Goal: Task Accomplishment & Management: Manage account settings

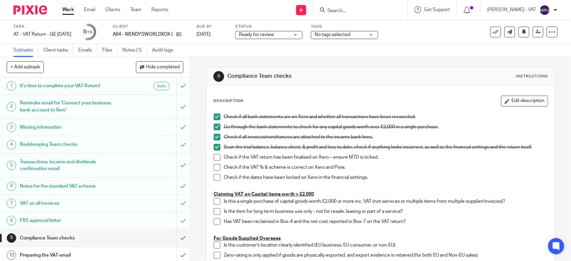
click at [214, 158] on span at bounding box center [217, 157] width 7 height 7
click at [214, 168] on span at bounding box center [217, 167] width 7 height 7
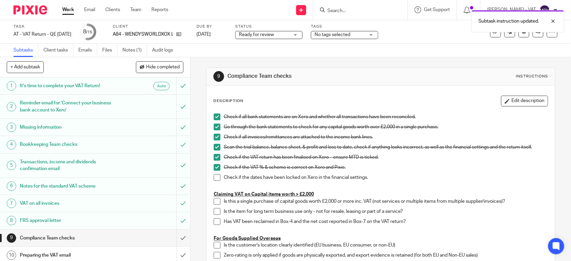
click at [217, 177] on span at bounding box center [217, 177] width 7 height 7
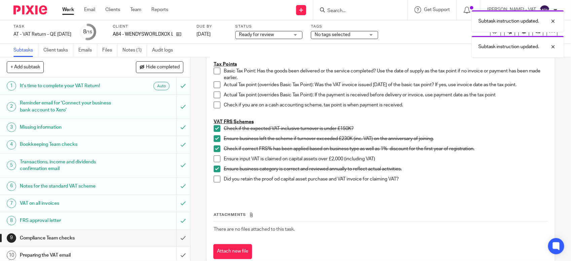
scroll to position [378, 0]
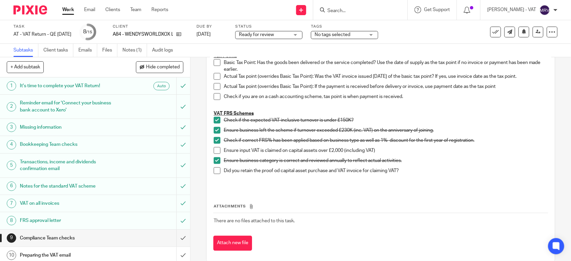
click at [294, 197] on div "Attachments There are no files attached to this task. Attach new file" at bounding box center [380, 219] width 335 height 61
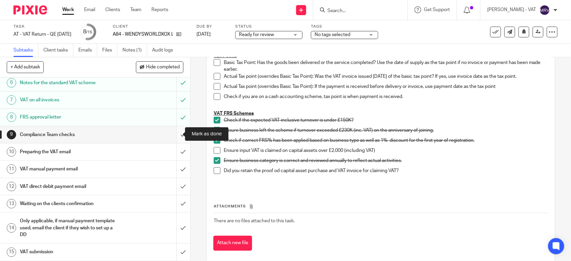
click at [171, 132] on input "submit" at bounding box center [95, 134] width 190 height 17
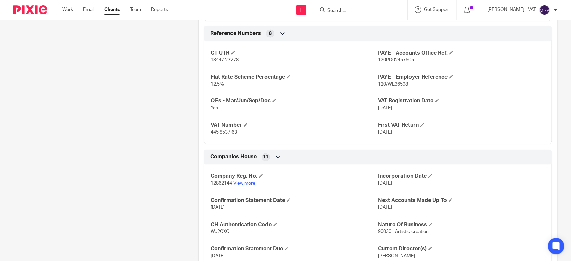
scroll to position [505, 0]
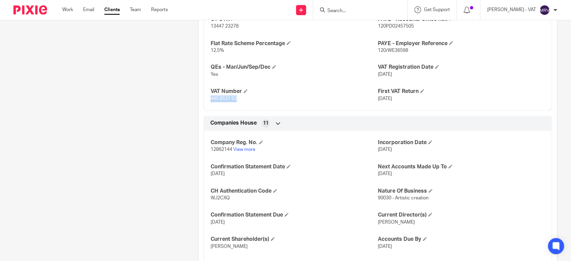
drag, startPoint x: 209, startPoint y: 99, endPoint x: 236, endPoint y: 101, distance: 27.0
click at [236, 101] on span "445 8537 63" at bounding box center [224, 99] width 26 height 5
copy span "445 8537 63"
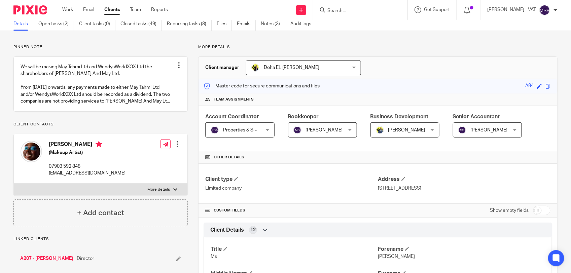
scroll to position [0, 0]
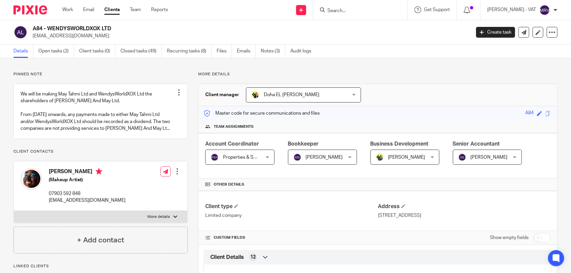
click at [360, 10] on input "Search" at bounding box center [357, 11] width 61 height 6
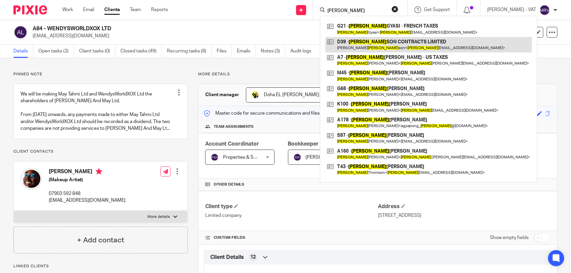
type input "david"
click at [364, 39] on link at bounding box center [428, 44] width 207 height 15
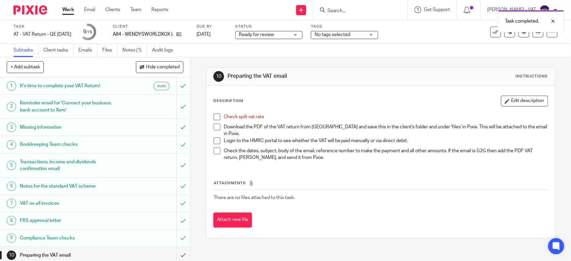
click at [215, 117] on span at bounding box center [217, 116] width 7 height 7
click at [104, 47] on link "Files" at bounding box center [109, 50] width 15 height 13
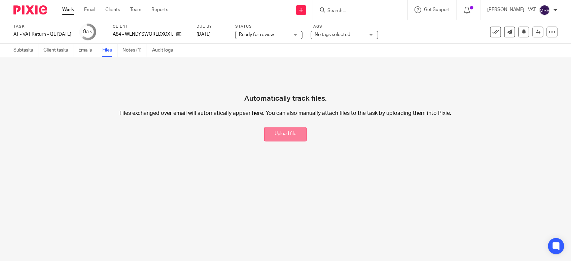
click at [265, 130] on button "Upload file" at bounding box center [285, 134] width 43 height 14
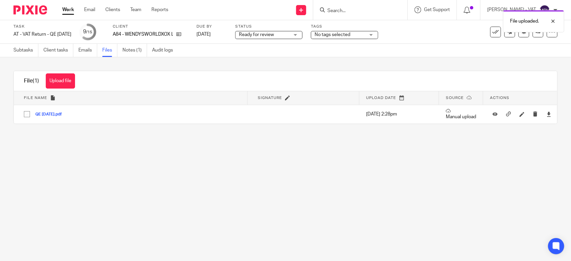
click at [243, 193] on main "Task AT - VAT Return - QE [DATE] Save AT - VAT Return - QE [DATE] 9 /15 Client …" at bounding box center [285, 130] width 571 height 261
click at [32, 49] on link "Subtasks" at bounding box center [25, 50] width 25 height 13
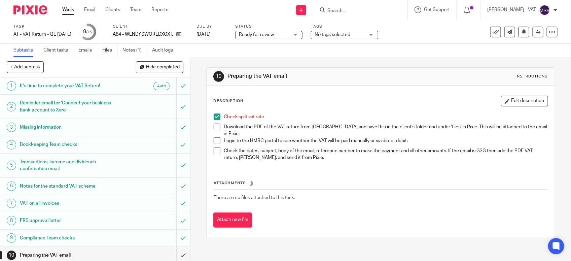
click at [214, 130] on span at bounding box center [217, 126] width 7 height 7
click at [508, 101] on button "Edit description" at bounding box center [524, 101] width 47 height 11
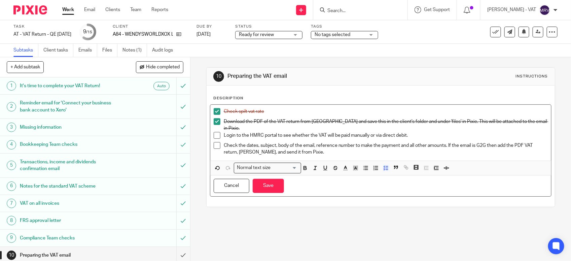
click at [367, 132] on p "Login to the HMRC portal to see whether the VAT will be paid manually or via di…" at bounding box center [386, 135] width 324 height 7
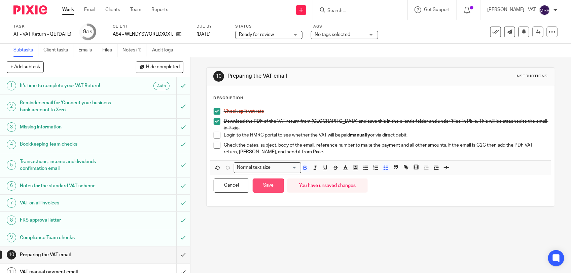
click at [271, 186] on button "Save" at bounding box center [268, 186] width 31 height 14
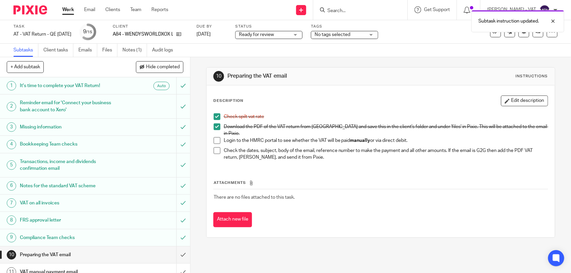
click at [335, 168] on div "Attachments There are no files attached to this task. Attach new file" at bounding box center [380, 196] width 335 height 61
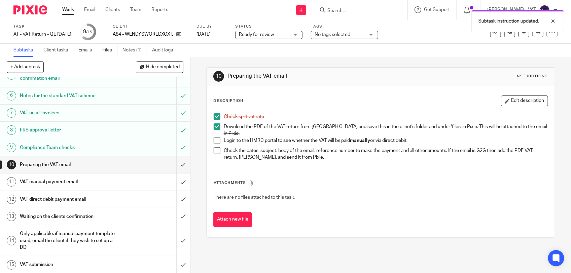
scroll to position [92, 0]
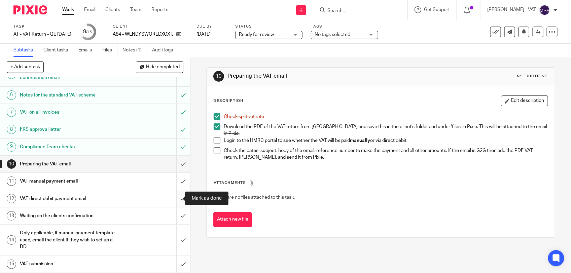
click at [172, 199] on input "submit" at bounding box center [95, 198] width 190 height 17
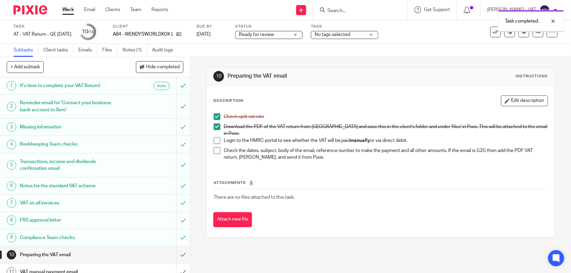
scroll to position [92, 0]
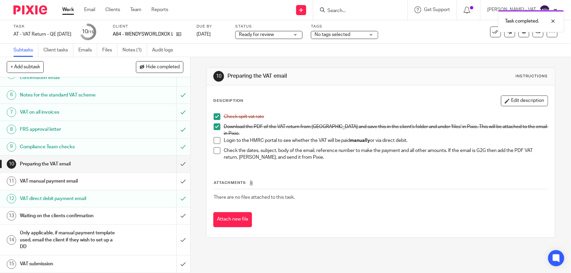
click at [83, 184] on h1 "VAT manual payment email" at bounding box center [70, 181] width 100 height 10
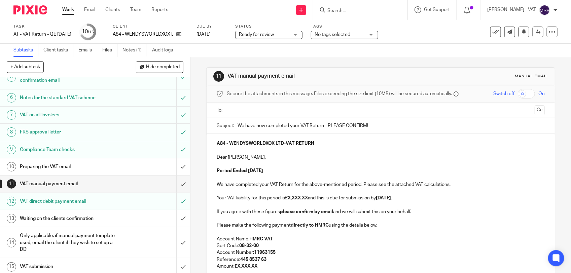
scroll to position [92, 0]
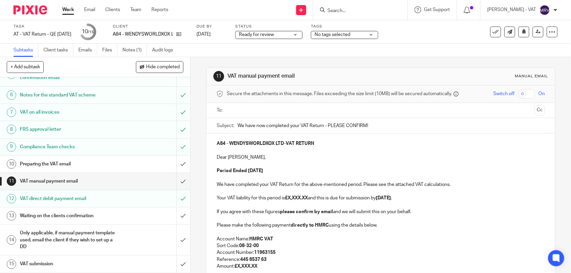
click at [326, 156] on p "Dear Wendy," at bounding box center [381, 157] width 328 height 7
paste div
copy p "5,764.60"
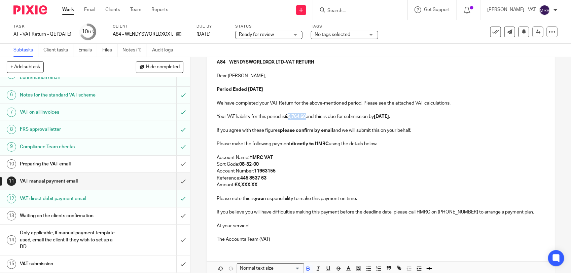
scroll to position [84, 0]
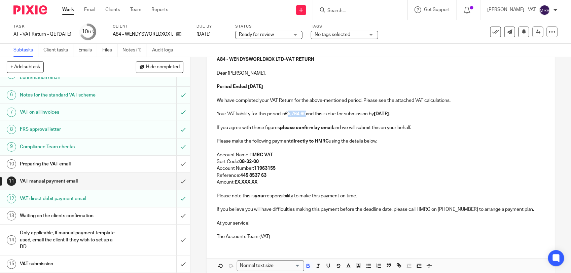
copy p "5,764.60"
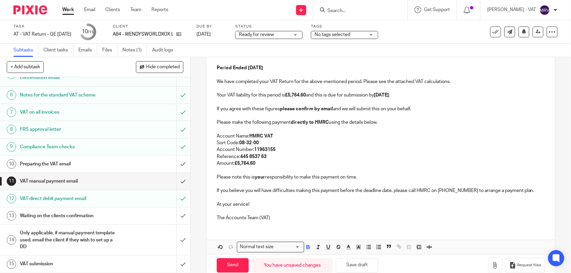
scroll to position [117, 0]
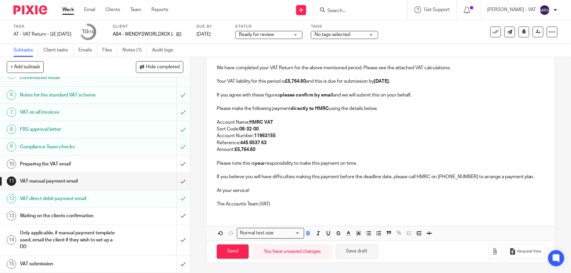
click at [359, 253] on button "Save draft" at bounding box center [357, 252] width 42 height 14
click at [288, 205] on p "The Accounts Team (VAT)" at bounding box center [381, 204] width 328 height 7
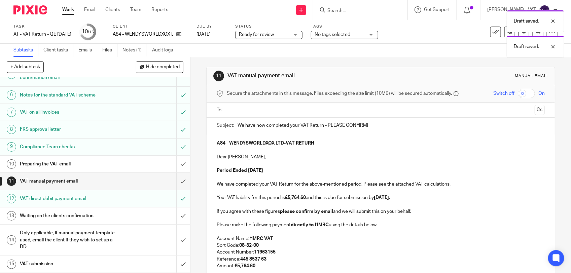
scroll to position [0, 0]
click at [304, 161] on p at bounding box center [381, 164] width 328 height 7
click at [362, 156] on p "Dear Wendy," at bounding box center [381, 157] width 328 height 7
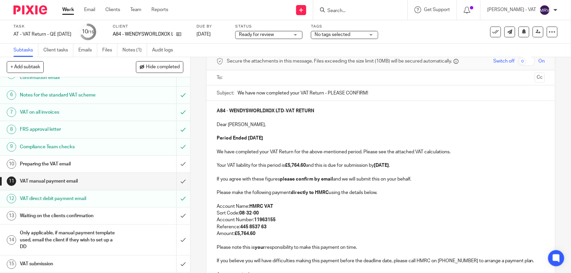
scroll to position [84, 0]
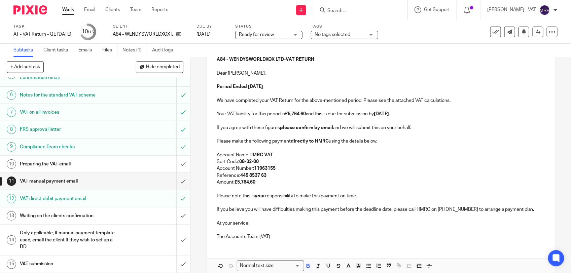
click at [347, 164] on p "Sort Code: 08-32-00" at bounding box center [381, 161] width 328 height 7
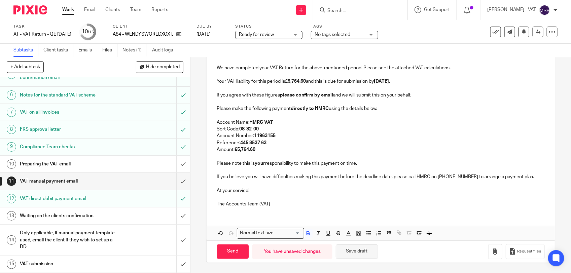
click at [369, 254] on button "Save draft" at bounding box center [357, 252] width 42 height 14
click at [337, 153] on p at bounding box center [381, 156] width 328 height 7
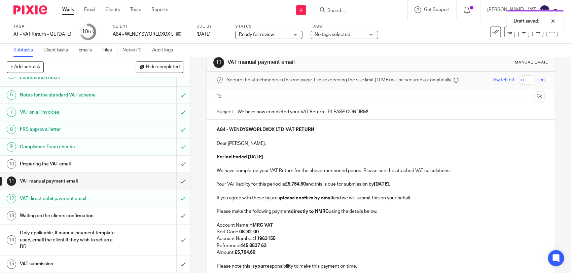
scroll to position [0, 0]
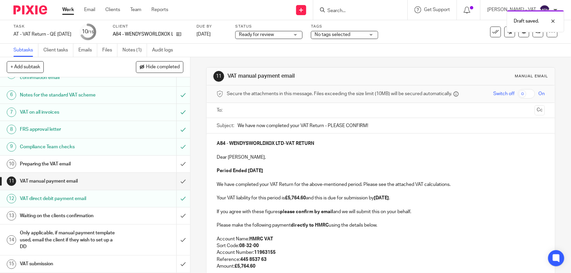
click at [294, 115] on ul at bounding box center [380, 110] width 307 height 11
click at [287, 110] on input "text" at bounding box center [380, 111] width 303 height 8
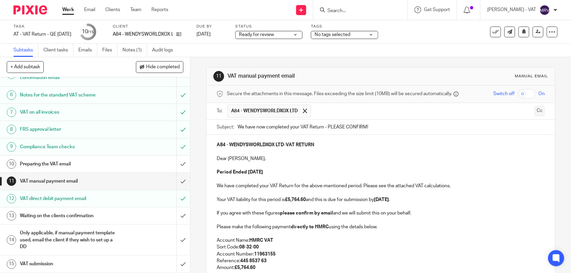
click at [535, 113] on button "Cc" at bounding box center [540, 111] width 10 height 10
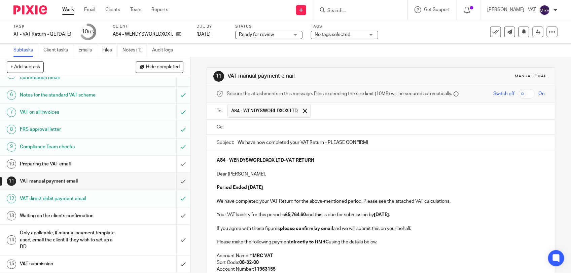
click at [291, 131] on input "text" at bounding box center [385, 127] width 313 height 8
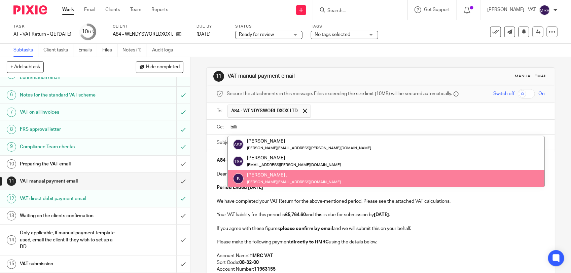
type input "billi"
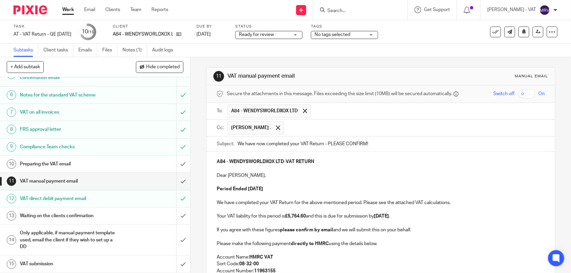
click at [344, 160] on p "A84 - WENDYSWORLDXOX LTD - VAT RETURN" at bounding box center [381, 161] width 328 height 7
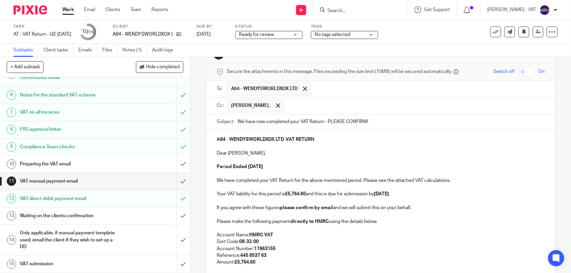
scroll to position [84, 0]
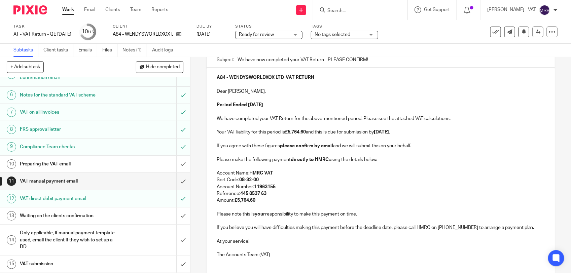
click at [295, 107] on p "Period Ended 30th September 2025" at bounding box center [381, 105] width 328 height 7
click at [426, 130] on p "Your VAT liability for this period is £5,764.60 and this is due for submission …" at bounding box center [381, 132] width 328 height 7
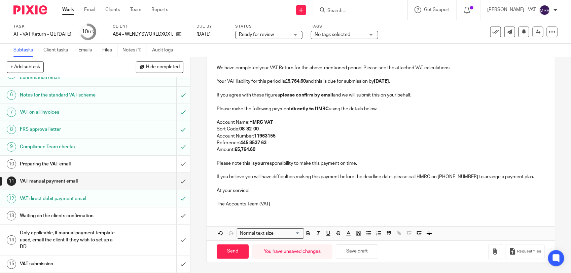
scroll to position [137, 0]
click at [319, 191] on p "At your service!" at bounding box center [381, 190] width 328 height 7
click at [358, 248] on button "Save draft" at bounding box center [357, 252] width 42 height 14
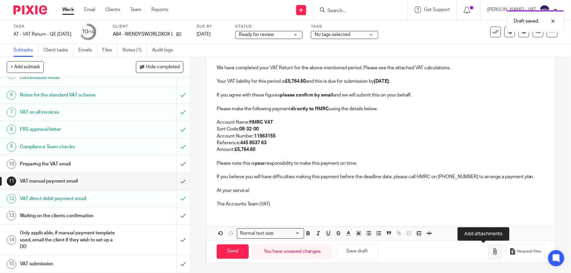
click at [492, 251] on icon "button" at bounding box center [495, 251] width 7 height 7
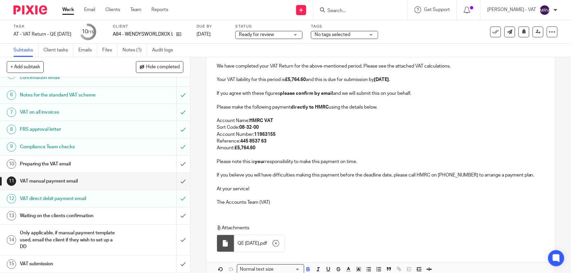
click at [304, 144] on p "Reference: 445 8537 63" at bounding box center [381, 141] width 328 height 7
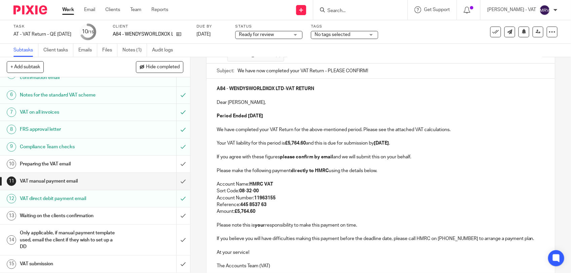
scroll to position [52, 0]
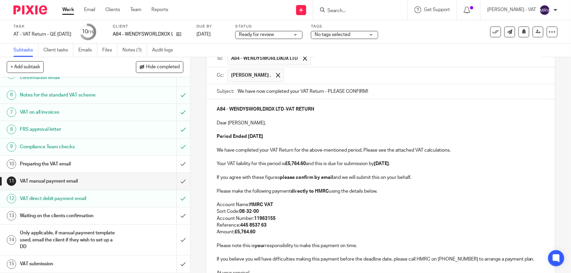
click at [304, 144] on p at bounding box center [381, 143] width 328 height 7
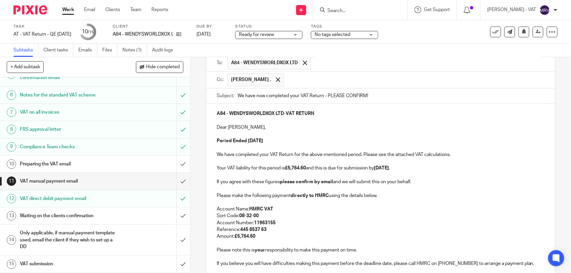
scroll to position [90, 0]
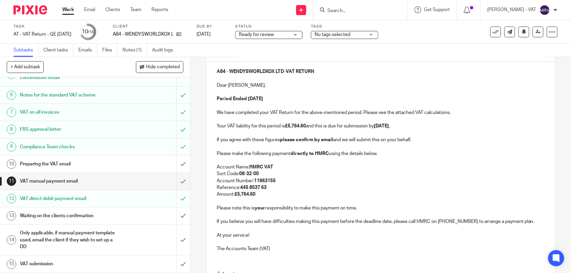
click at [421, 174] on p "Sort Code: 08-32-00" at bounding box center [381, 174] width 328 height 7
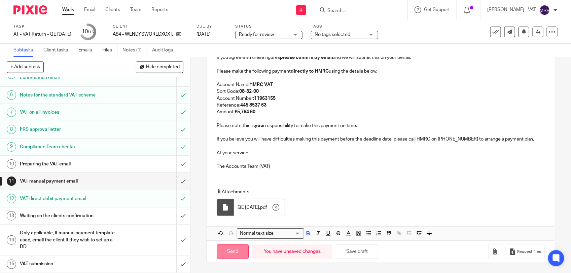
click at [221, 257] on input "Send" at bounding box center [233, 252] width 32 height 14
type input "Sent"
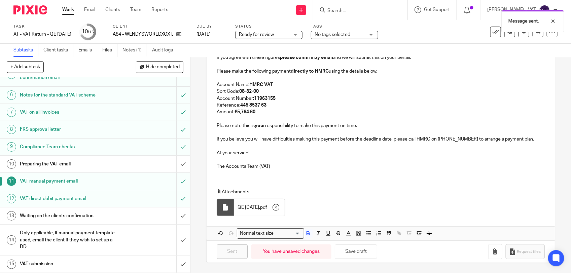
click at [93, 164] on h1 "Preparing the VAT email" at bounding box center [70, 164] width 100 height 10
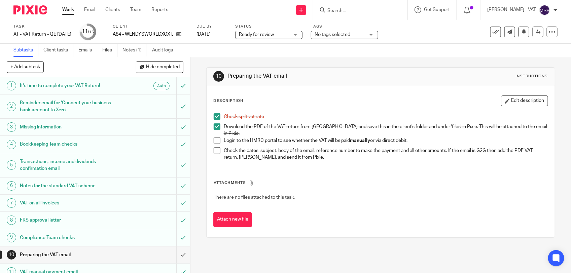
click at [214, 137] on span at bounding box center [217, 140] width 7 height 7
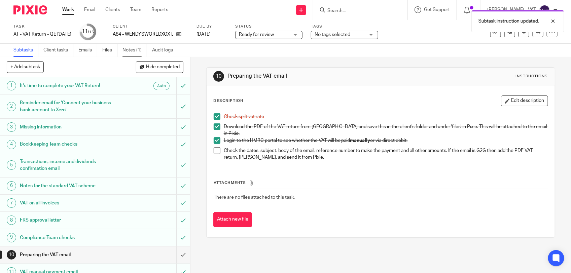
click at [130, 47] on link "Notes (1)" at bounding box center [134, 50] width 25 height 13
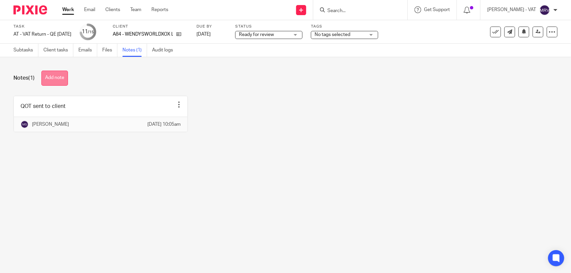
click at [56, 75] on button "Add note" at bounding box center [54, 78] width 27 height 15
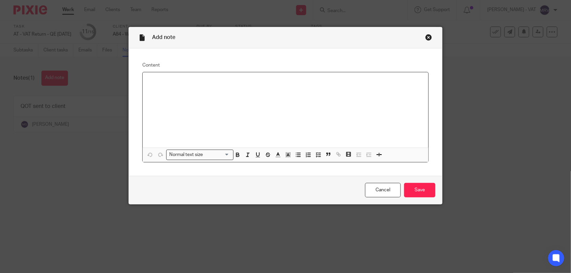
click at [173, 105] on div at bounding box center [286, 109] width 286 height 75
click at [415, 191] on input "Save" at bounding box center [419, 190] width 31 height 14
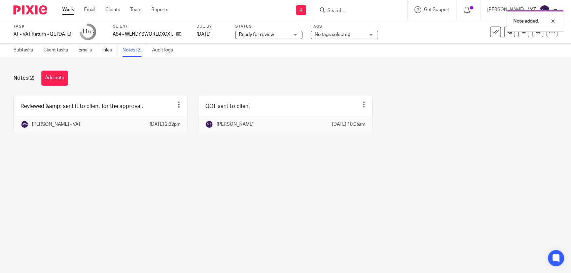
click at [379, 214] on main "Task AT - VAT Return - QE 30-09-2025 Save AT - VAT Return - QE 30-09-2025 11 /1…" at bounding box center [285, 136] width 571 height 273
click at [19, 52] on link "Subtasks" at bounding box center [25, 50] width 25 height 13
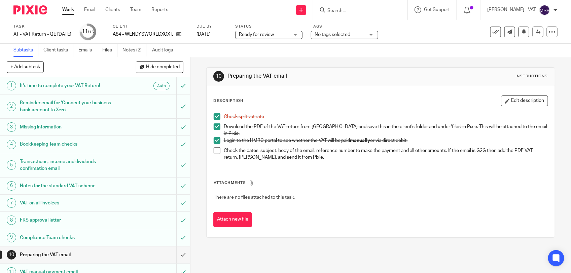
click at [215, 149] on span at bounding box center [217, 150] width 7 height 7
click at [299, 166] on div "Attachments There are no files attached to this task. Attach new file" at bounding box center [380, 196] width 335 height 61
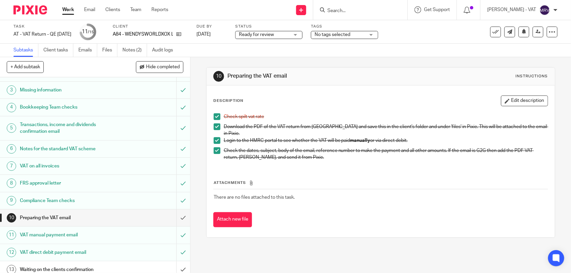
scroll to position [92, 0]
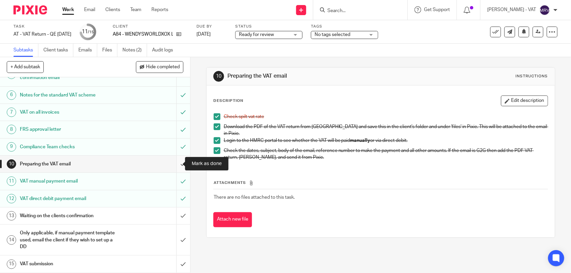
click at [174, 164] on input "submit" at bounding box center [95, 164] width 190 height 17
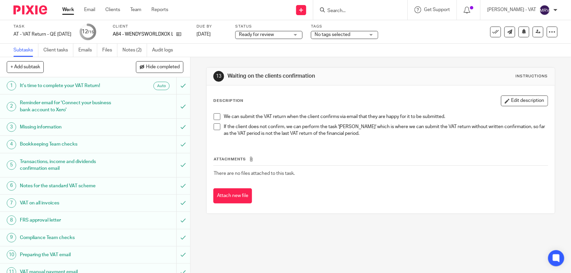
click at [310, 165] on th "Attachments" at bounding box center [380, 161] width 335 height 10
click at [302, 35] on div "Ready for review Ready for review" at bounding box center [268, 35] width 67 height 8
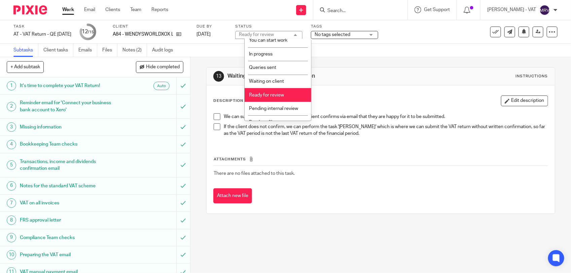
scroll to position [26, 0]
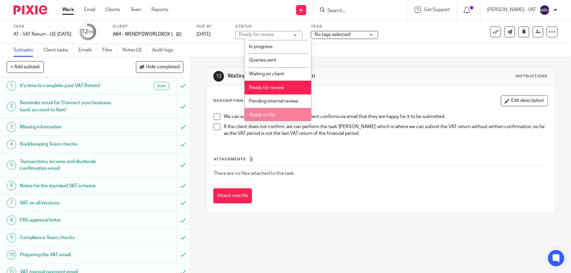
click at [274, 113] on span "Ready to file" at bounding box center [262, 115] width 26 height 5
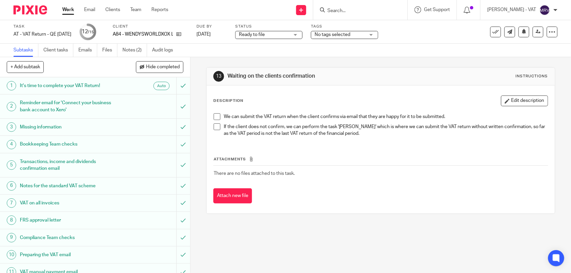
click at [338, 118] on p "We can submit the VAT return when the client confirms via email that they are h…" at bounding box center [386, 116] width 324 height 7
click at [533, 36] on link at bounding box center [538, 32] width 11 height 11
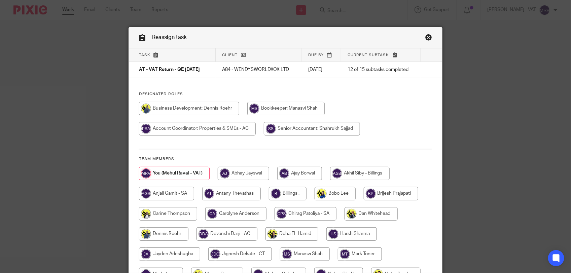
click at [364, 97] on div "Designated Roles Team members" at bounding box center [285, 220] width 313 height 257
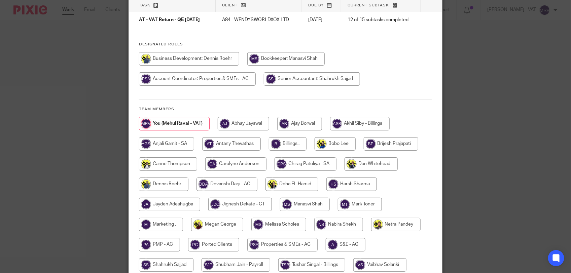
scroll to position [47, 0]
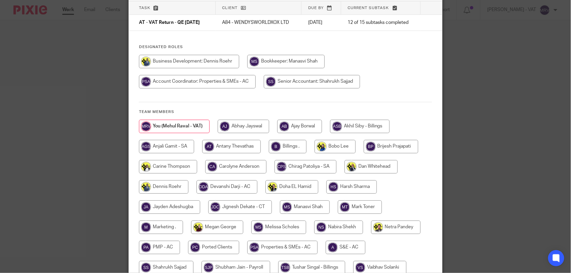
click at [289, 140] on input "radio" at bounding box center [288, 146] width 38 height 13
radio input "true"
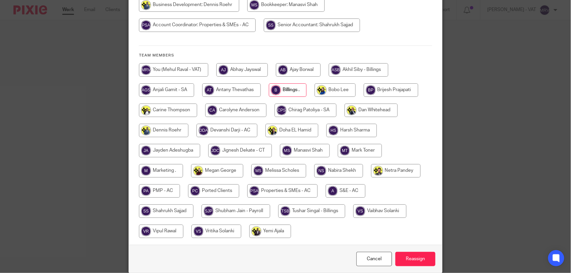
scroll to position [131, 0]
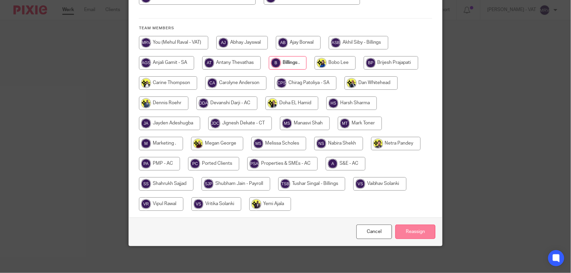
click at [428, 234] on input "Reassign" at bounding box center [415, 232] width 40 height 14
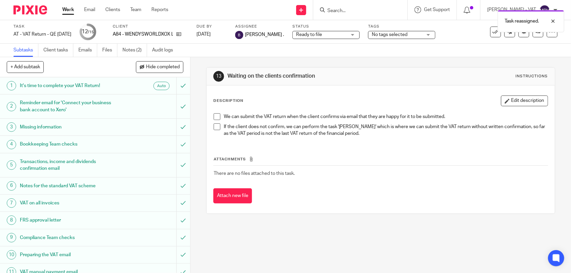
click at [300, 100] on div "Description Edit description" at bounding box center [380, 101] width 335 height 11
click at [134, 9] on link "Team" at bounding box center [135, 9] width 11 height 7
click at [323, 85] on div "13 Waiting on the clients confirmation Instructions" at bounding box center [381, 77] width 348 height 18
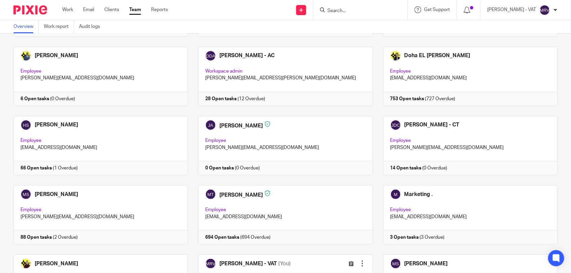
scroll to position [252, 0]
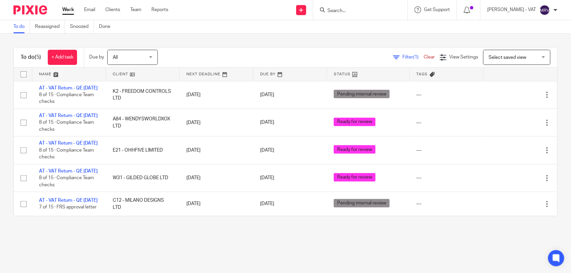
click at [181, 44] on div "To do (5) + Add task Due by All All Today Tomorrow This week Next week This mon…" at bounding box center [285, 132] width 571 height 196
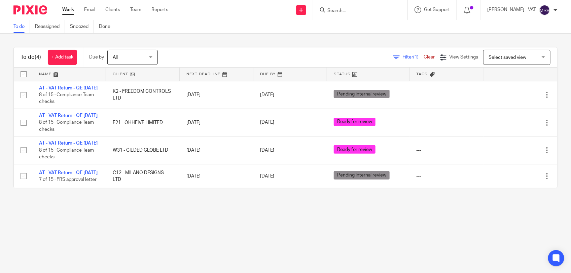
click at [148, 202] on div "To do (4) + Add task Due by All All Today Tomorrow This week Next week This mon…" at bounding box center [285, 118] width 571 height 168
click at [105, 243] on main "To do Reassigned Snoozed Done To do (4) + Add task Due by All All Today Tomorro…" at bounding box center [285, 136] width 571 height 273
click at [249, 36] on div "To do (4) + Add task Due by All All Today Tomorrow This week Next week This mon…" at bounding box center [285, 118] width 571 height 168
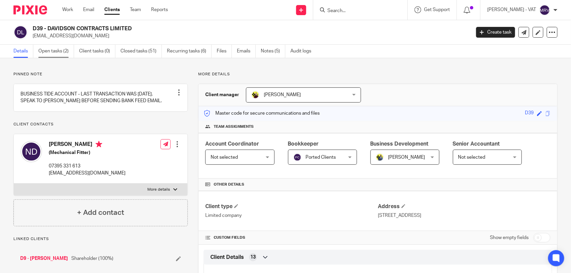
click at [49, 52] on link "Open tasks (2)" at bounding box center [56, 51] width 36 height 13
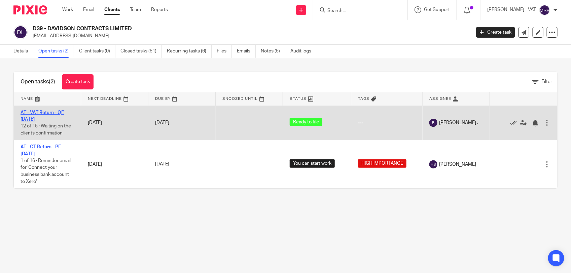
click at [49, 114] on link "AT - VAT Return - QE [DATE]" at bounding box center [42, 115] width 43 height 11
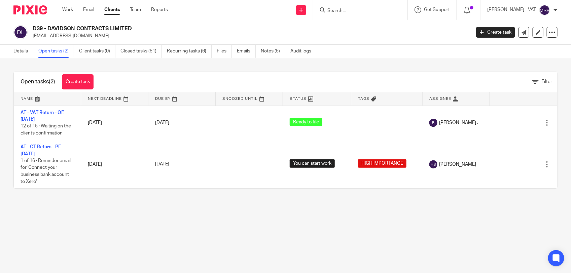
drag, startPoint x: 49, startPoint y: 27, endPoint x: 136, endPoint y: 28, distance: 86.5
click at [136, 28] on h2 "D39 - DAVIDSON CONTRACTS LIMITED" at bounding box center [206, 28] width 347 height 7
copy h2 "DAVIDSON CONTRACTS LIMITED"
click at [274, 50] on link "Notes (5)" at bounding box center [273, 51] width 25 height 13
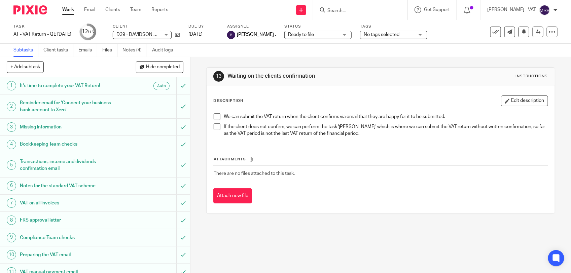
click at [216, 115] on span at bounding box center [217, 116] width 7 height 7
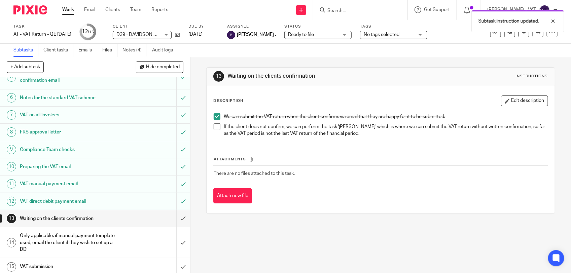
scroll to position [92, 0]
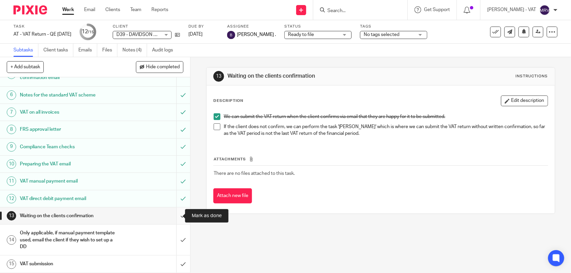
click at [174, 216] on input "submit" at bounding box center [95, 216] width 190 height 17
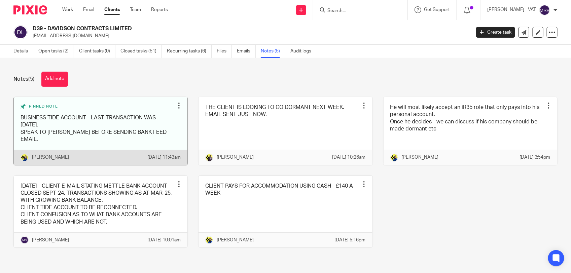
scroll to position [6, 0]
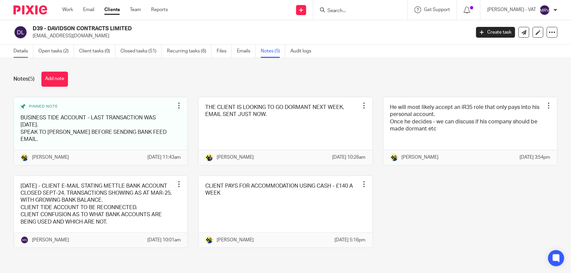
click at [16, 53] on link "Details" at bounding box center [23, 51] width 20 height 13
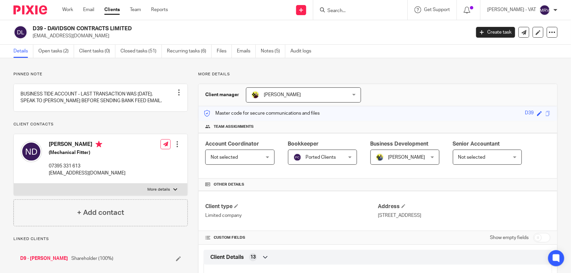
drag, startPoint x: 46, startPoint y: 26, endPoint x: 98, endPoint y: 29, distance: 51.5
click at [107, 26] on h2 "D39 - DAVIDSON CONTRACTS LIMITED" at bounding box center [206, 28] width 347 height 7
click at [50, 33] on p "[EMAIL_ADDRESS][DOMAIN_NAME]" at bounding box center [249, 36] width 433 height 7
drag, startPoint x: 50, startPoint y: 29, endPoint x: 135, endPoint y: 28, distance: 85.5
click at [135, 28] on h2 "D39 - DAVIDSON CONTRACTS LIMITED" at bounding box center [206, 28] width 347 height 7
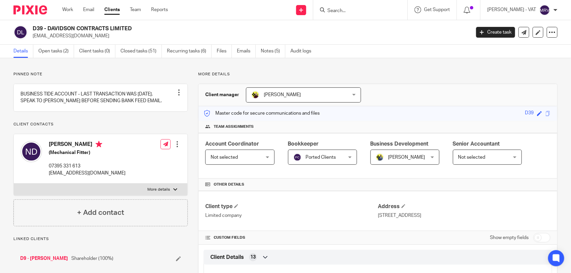
copy h2 "DAVIDSON CONTRACTS LIMITED"
click at [389, 73] on p "More details" at bounding box center [377, 74] width 359 height 5
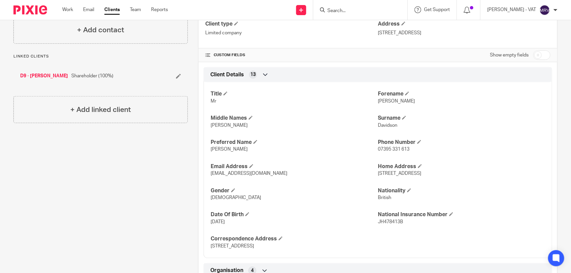
scroll to position [210, 0]
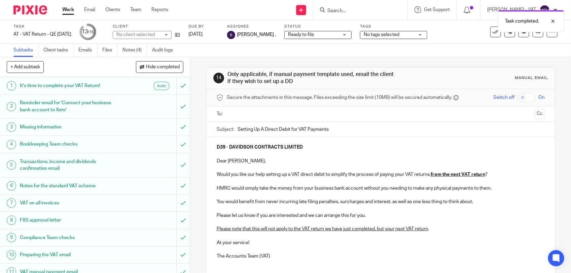
click at [256, 117] on input "text" at bounding box center [380, 114] width 303 height 8
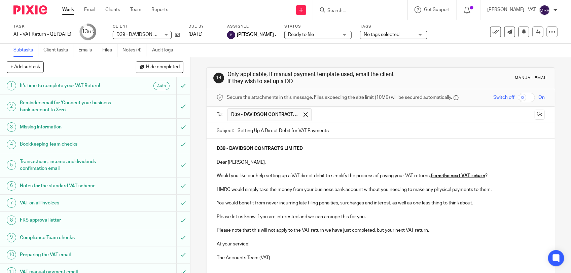
click at [304, 151] on p "D39 - DAVIDSON CONTRACTS LIMITED" at bounding box center [381, 148] width 328 height 7
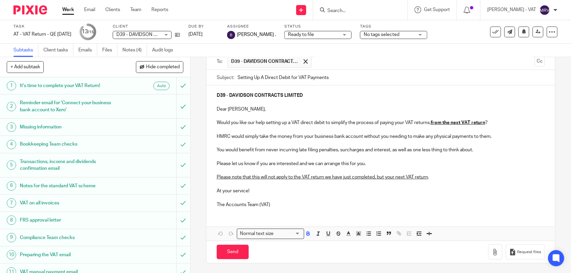
scroll to position [55, 0]
click at [231, 249] on input "Send" at bounding box center [233, 252] width 32 height 14
type input "Sent"
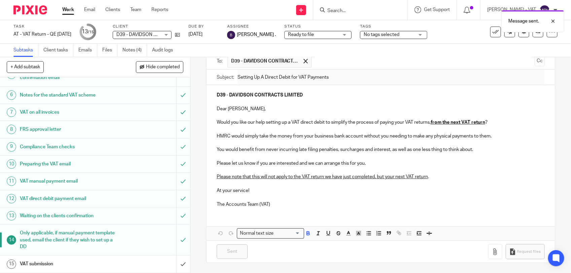
scroll to position [92, 0]
click at [63, 261] on h1 "VAT submission" at bounding box center [70, 264] width 100 height 10
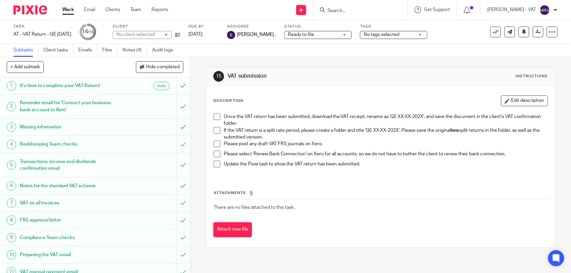
click at [214, 132] on span at bounding box center [217, 130] width 7 height 7
click at [214, 147] on span at bounding box center [217, 144] width 7 height 7
click at [214, 155] on span at bounding box center [217, 154] width 7 height 7
click at [216, 117] on span at bounding box center [217, 116] width 7 height 7
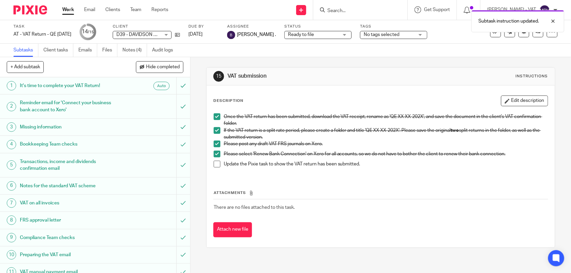
click at [274, 175] on div "Once the VAT return has been submitted, download the VAT receipt, rename as 'QE…" at bounding box center [380, 143] width 341 height 66
click at [215, 164] on span at bounding box center [217, 164] width 7 height 7
click at [331, 180] on div "Attachments There are no files attached to this task. Attach new file" at bounding box center [380, 206] width 335 height 61
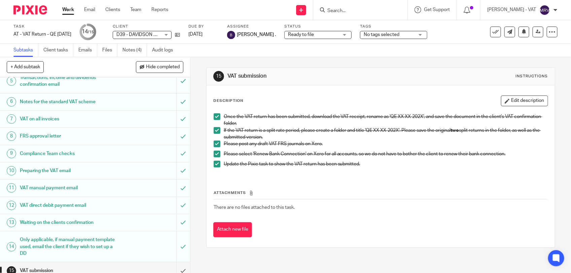
scroll to position [92, 0]
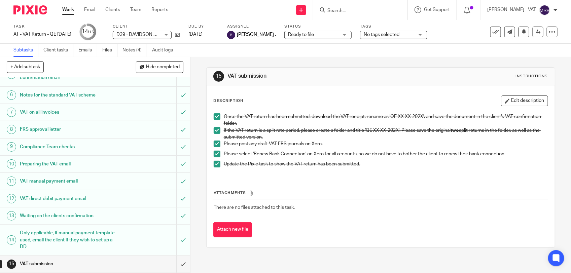
click at [254, 183] on div "Attachments There are no files attached to this task. Attach new file" at bounding box center [380, 206] width 335 height 61
click at [443, 192] on th "Attachments" at bounding box center [380, 195] width 335 height 10
click at [172, 263] on input "submit" at bounding box center [95, 264] width 190 height 17
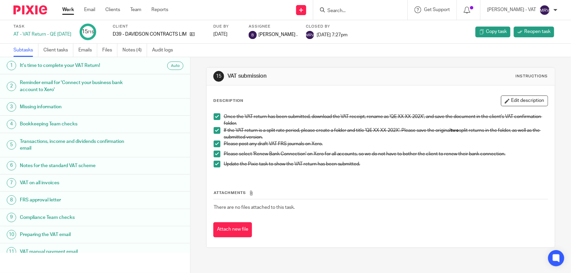
click at [303, 107] on div "Description Edit description Once the VAT return has been submitted, download t…" at bounding box center [380, 136] width 335 height 81
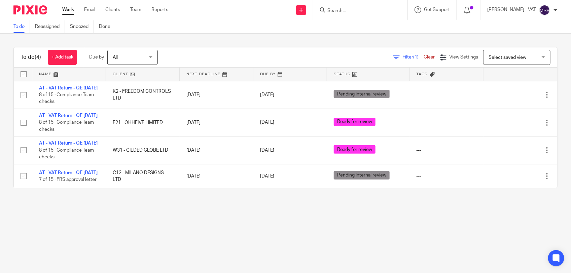
click at [549, 11] on img at bounding box center [544, 10] width 11 height 11
click at [535, 27] on span "My profile" at bounding box center [529, 26] width 21 height 5
click at [553, 13] on div "[PERSON_NAME] - VAT" at bounding box center [522, 10] width 70 height 11
click at [91, 40] on div "To do (4) + Add task Due by All All Today Tomorrow This week Next week This mon…" at bounding box center [285, 118] width 571 height 168
click at [206, 202] on div "To do (4) + Add task Due by All All Today Tomorrow This week Next week This mon…" at bounding box center [285, 118] width 571 height 168
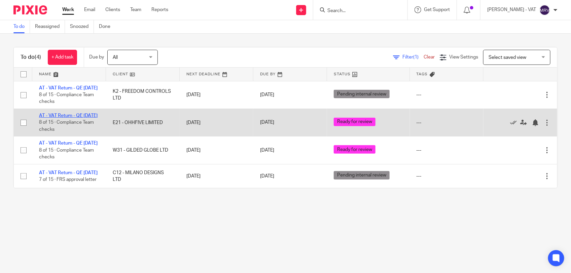
click at [81, 118] on link "AT - VAT Return - QE [DATE]" at bounding box center [68, 115] width 59 height 5
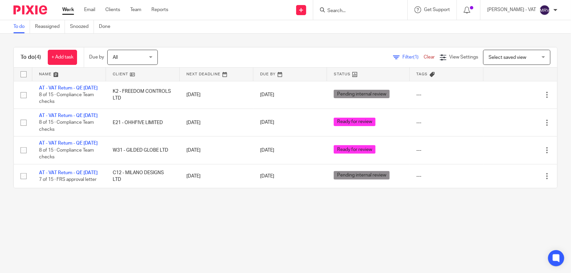
click at [123, 241] on main "To do Reassigned Snoozed Done To do (4) + Add task Due by All All Today Tomorro…" at bounding box center [285, 136] width 571 height 273
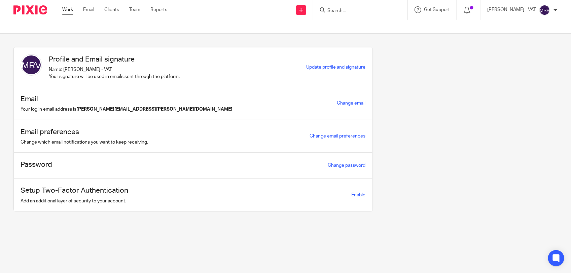
click at [71, 12] on link "Work" at bounding box center [67, 9] width 11 height 7
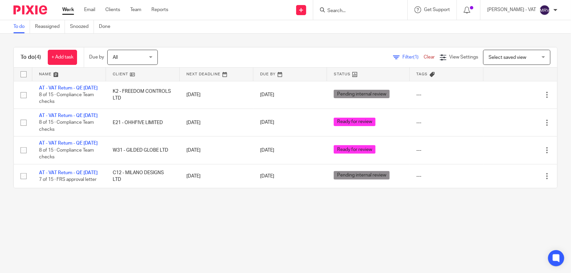
click at [43, 11] on img at bounding box center [30, 9] width 34 height 9
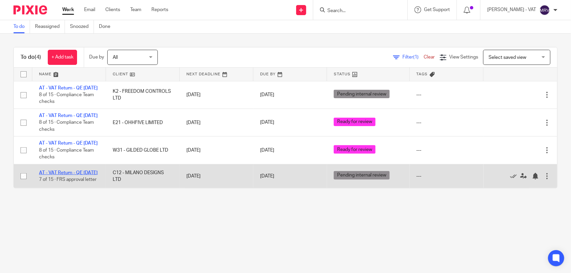
click at [88, 175] on link "AT - VAT Return - QE 30-09-2025" at bounding box center [68, 173] width 59 height 5
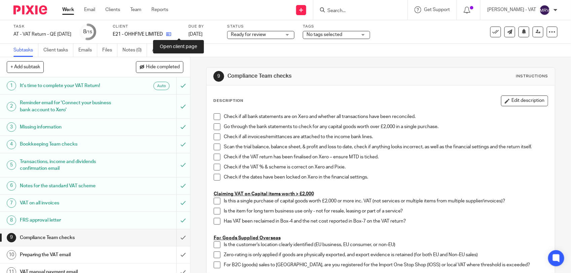
click at [171, 34] on icon at bounding box center [168, 34] width 5 height 5
click at [137, 9] on link "Team" at bounding box center [135, 9] width 11 height 7
click at [214, 116] on span at bounding box center [217, 116] width 7 height 7
click at [216, 126] on span at bounding box center [217, 126] width 7 height 7
click at [428, 167] on p "Check if the VAT % & scheme is correct on Xero and Pixie." at bounding box center [386, 167] width 324 height 7
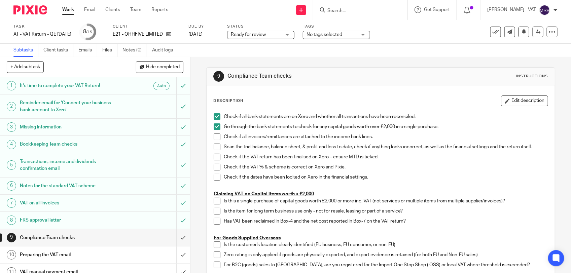
click at [214, 139] on span at bounding box center [217, 137] width 7 height 7
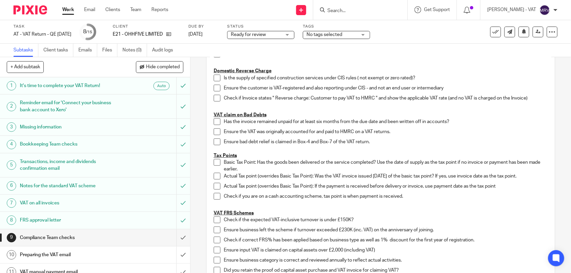
scroll to position [377, 0]
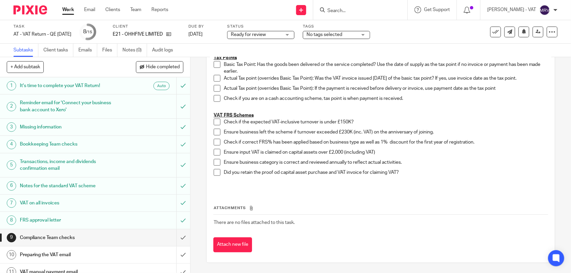
click at [215, 123] on span at bounding box center [217, 122] width 7 height 7
click at [214, 133] on span at bounding box center [217, 132] width 7 height 7
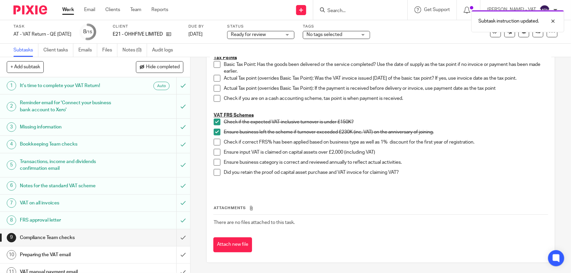
click at [214, 145] on span at bounding box center [217, 142] width 7 height 7
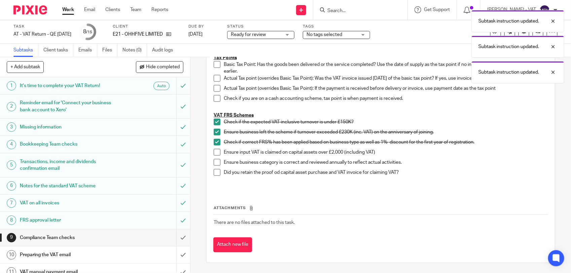
click at [216, 162] on span at bounding box center [217, 162] width 7 height 7
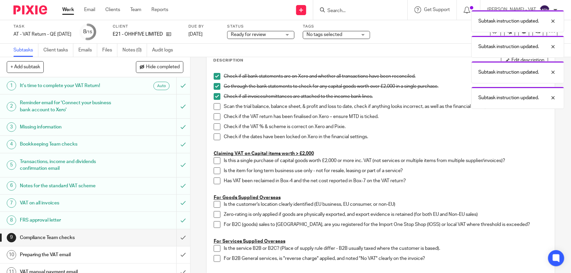
scroll to position [0, 0]
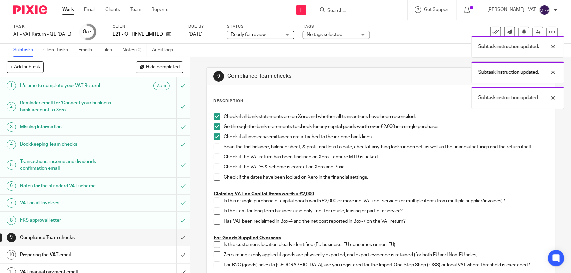
click at [451, 172] on div "Check if the VAT % & scheme is correct on Xero and Pixie." at bounding box center [386, 169] width 324 height 10
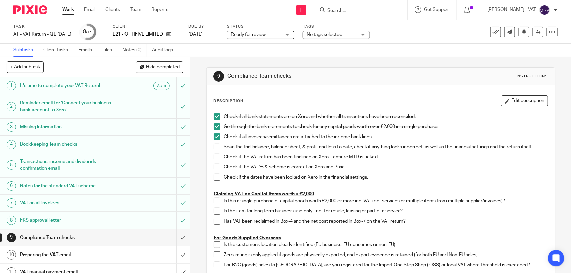
click at [214, 147] on span at bounding box center [217, 147] width 7 height 7
click at [214, 159] on span at bounding box center [217, 157] width 7 height 7
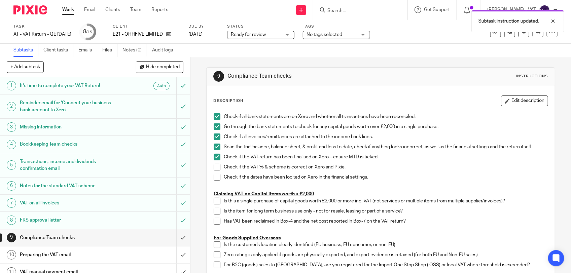
click at [214, 169] on span at bounding box center [217, 167] width 7 height 7
click at [214, 176] on span at bounding box center [217, 177] width 7 height 7
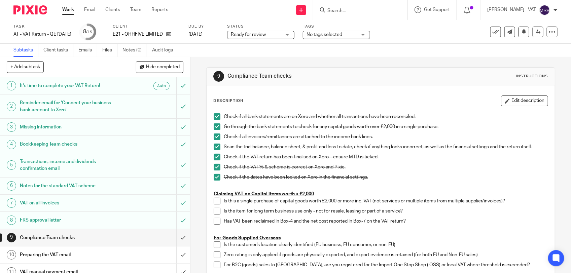
click at [406, 186] on p at bounding box center [381, 187] width 334 height 7
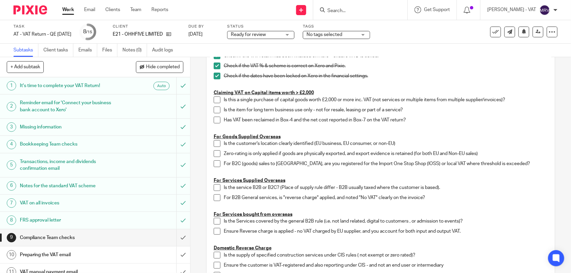
scroll to position [126, 0]
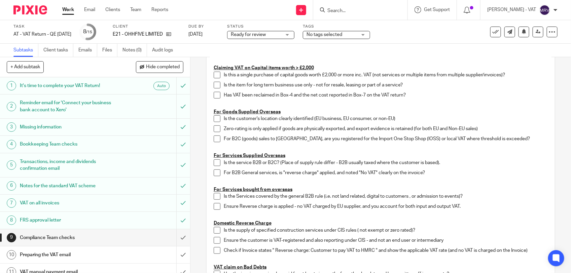
click at [546, 151] on div "9 Compliance Team checks Instructions Description Edit description Check if all…" at bounding box center [380, 165] width 381 height 216
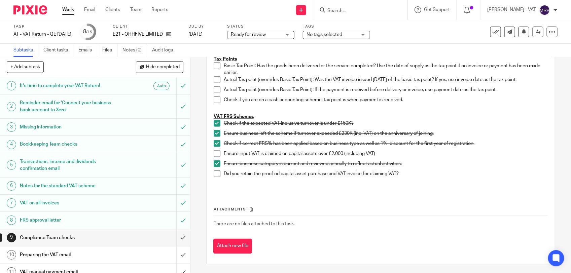
scroll to position [377, 0]
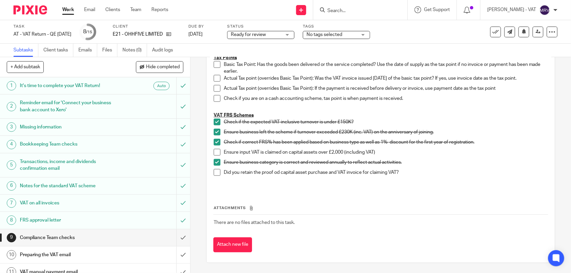
click at [421, 112] on p "VAT FRS Schemes" at bounding box center [381, 115] width 334 height 7
click at [174, 237] on input "submit" at bounding box center [95, 237] width 190 height 17
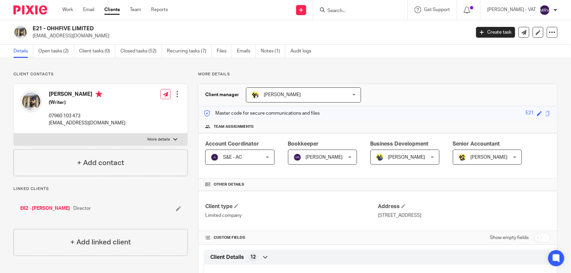
drag, startPoint x: 46, startPoint y: 28, endPoint x: 94, endPoint y: 27, distance: 47.1
click at [94, 27] on h2 "E21 - OHHFIVE LIMITED" at bounding box center [206, 28] width 347 height 7
copy h2 "OHHFIVE LIMITED"
click at [48, 29] on h2 "E21 - OHHFIVE LIMITED" at bounding box center [206, 28] width 347 height 7
drag, startPoint x: 48, startPoint y: 29, endPoint x: 91, endPoint y: 26, distance: 43.6
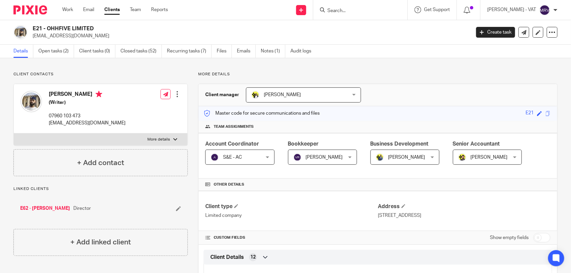
click at [91, 26] on h2 "E21 - OHHFIVE LIMITED" at bounding box center [206, 28] width 347 height 7
click at [91, 27] on h2 "E21 - OHHFIVE LIMITED" at bounding box center [206, 28] width 347 height 7
drag, startPoint x: 93, startPoint y: 29, endPoint x: 48, endPoint y: 30, distance: 45.4
click at [48, 30] on h2 "E21 - OHHFIVE LIMITED" at bounding box center [206, 28] width 347 height 7
copy h2 "OHHFIVE LIMITED"
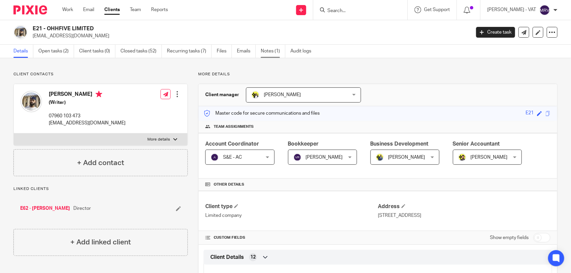
click at [268, 51] on link "Notes (1)" at bounding box center [273, 51] width 25 height 13
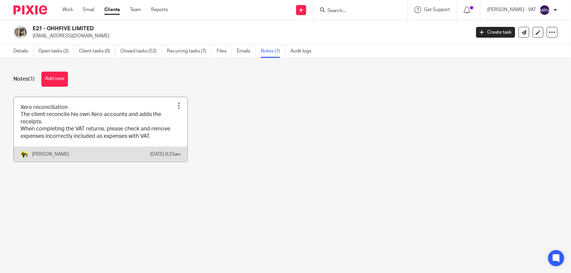
click at [84, 108] on link at bounding box center [101, 129] width 174 height 65
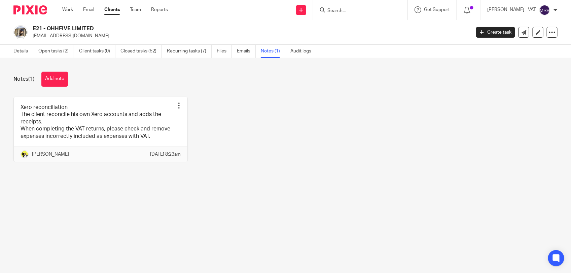
click at [244, 137] on div "Xero reconciliation The client reconcile his own Xero accounts and adds the rec…" at bounding box center [280, 134] width 554 height 75
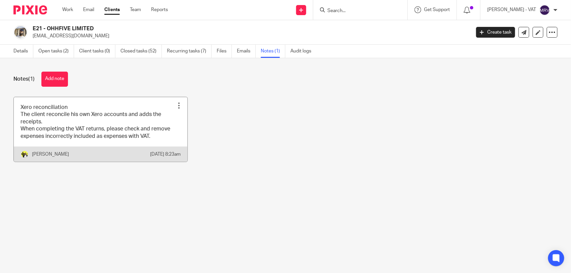
click at [103, 132] on link at bounding box center [101, 129] width 174 height 65
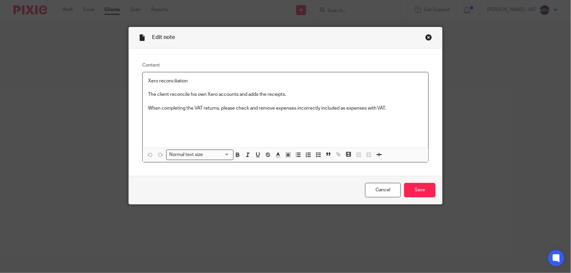
click at [150, 120] on div "Xero reconciliation The client reconcile his own Xero accounts and adds the rec…" at bounding box center [286, 109] width 286 height 75
click at [286, 96] on p "The client reconcile his own Xero accounts and adds the receipts." at bounding box center [285, 94] width 275 height 7
click at [169, 120] on div "Xero reconciliation The client reconcile his own Xero accounts and adds the rec…" at bounding box center [286, 109] width 286 height 75
click at [216, 108] on p "When completing the VAT returns, please check and remove expenses incorrectly i…" at bounding box center [285, 108] width 275 height 7
click at [301, 111] on p "When completing the VAT returns, please check and remove expenses incorrectly i…" at bounding box center [285, 108] width 275 height 7
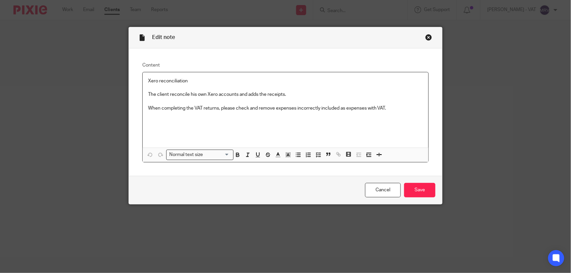
click at [368, 109] on p "When completing the VAT returns, please check and remove expenses incorrectly i…" at bounding box center [285, 108] width 275 height 7
click at [398, 107] on p "When completing the VAT returns, please check and remove expenses incorrectly i…" at bounding box center [285, 108] width 275 height 7
click at [310, 108] on p "When completing the VAT returns, please check and remove expenses incorrectly i…" at bounding box center [285, 108] width 275 height 7
click at [277, 112] on p "When completing the VAT returns, please check and remove expenses incorrectly i…" at bounding box center [285, 108] width 275 height 7
click at [368, 192] on link "Cancel" at bounding box center [383, 190] width 36 height 14
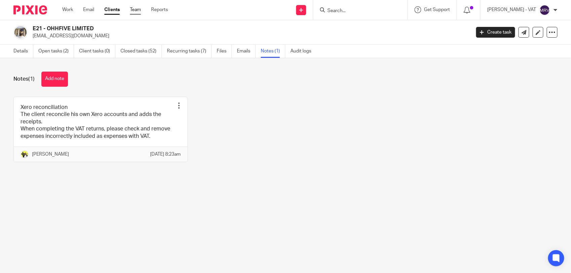
click at [137, 10] on link "Team" at bounding box center [135, 9] width 11 height 7
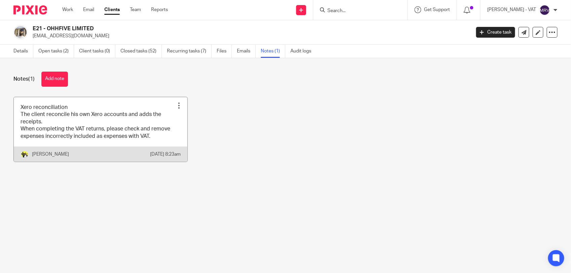
click at [99, 126] on link at bounding box center [101, 129] width 174 height 65
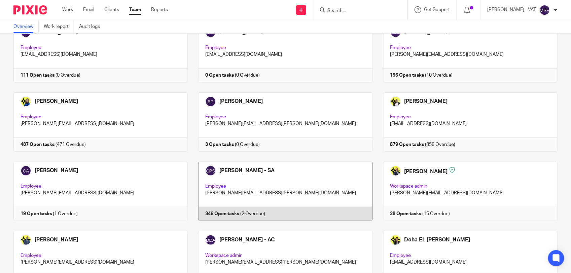
scroll to position [126, 0]
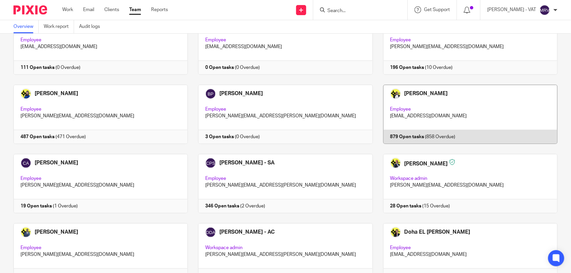
click at [413, 109] on link at bounding box center [465, 114] width 185 height 59
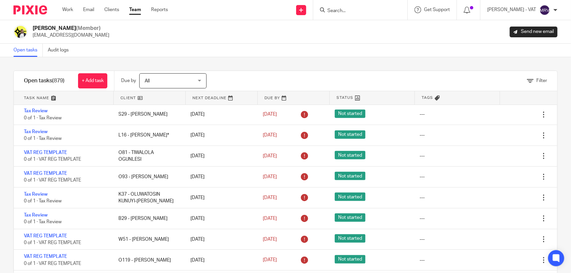
scroll to position [378, 0]
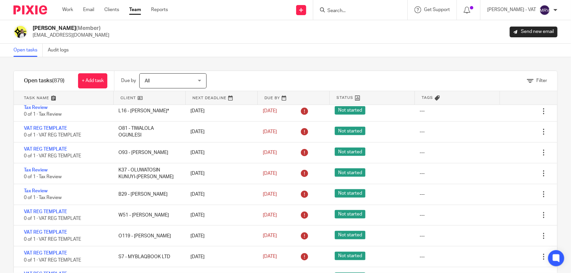
click at [263, 50] on div "Open tasks Audit logs" at bounding box center [285, 50] width 571 height 13
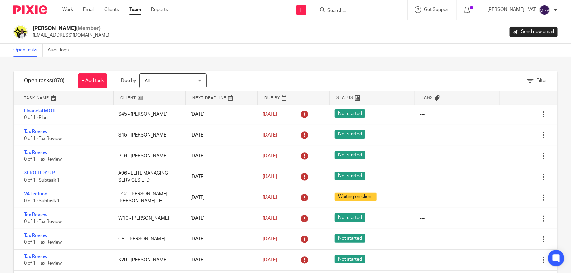
scroll to position [313, 0]
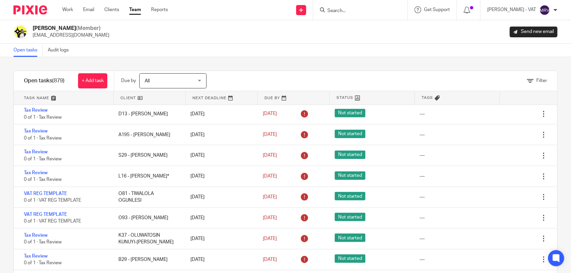
click at [267, 65] on div "Filter tasks Only show tasks matching all of these conditions 1 Client name Is …" at bounding box center [285, 165] width 571 height 216
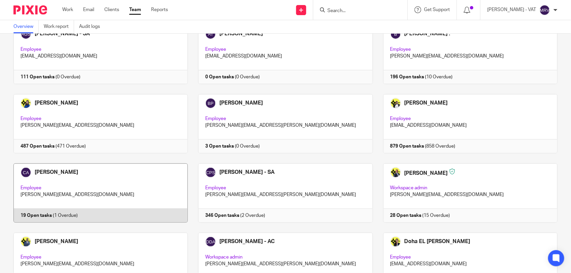
scroll to position [126, 0]
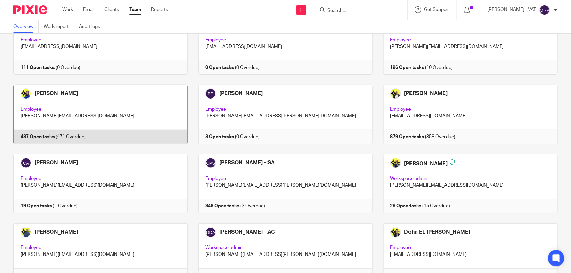
click at [77, 108] on link at bounding box center [95, 114] width 185 height 59
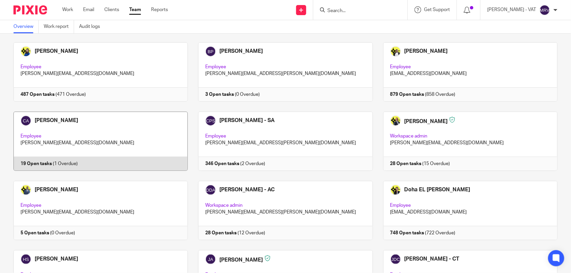
scroll to position [168, 0]
click at [132, 127] on link at bounding box center [95, 141] width 185 height 59
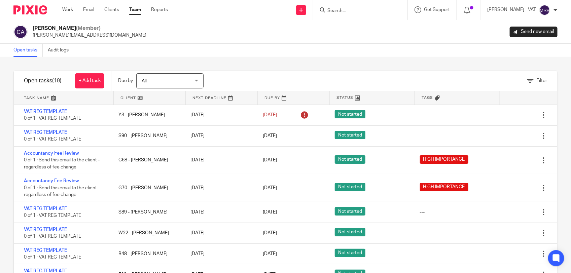
click at [253, 63] on div "Filter tasks Only show tasks matching all of these conditions 1 Client name Is …" at bounding box center [285, 165] width 571 height 216
click at [243, 35] on div "Carolyne Anderson (Member) hamilton@1stclassaccounts.co.uk Send new email" at bounding box center [285, 32] width 544 height 14
click at [134, 8] on link "Team" at bounding box center [135, 9] width 12 height 7
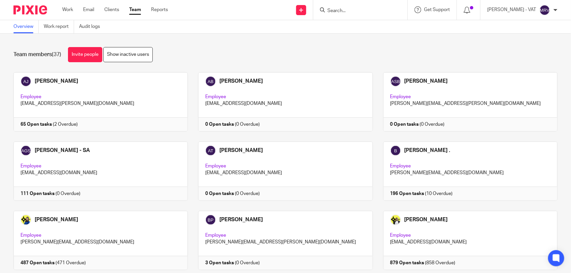
click at [209, 52] on div "Team members (37) Invite people Show inactive users" at bounding box center [285, 54] width 544 height 15
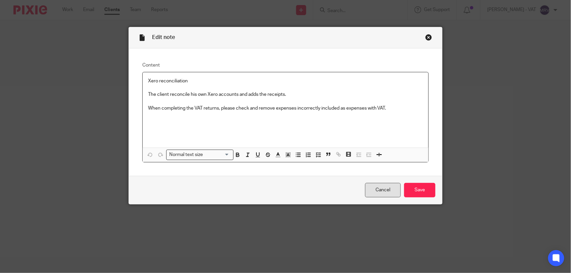
click at [366, 190] on link "Cancel" at bounding box center [383, 190] width 36 height 14
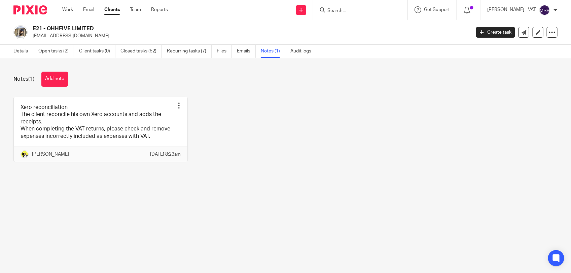
click at [300, 215] on main "E21 - OHHFIVE LIMITED [EMAIL_ADDRESS][DOMAIN_NAME] Create task Update from Comp…" at bounding box center [285, 136] width 571 height 273
click at [17, 52] on link "Details" at bounding box center [23, 51] width 20 height 13
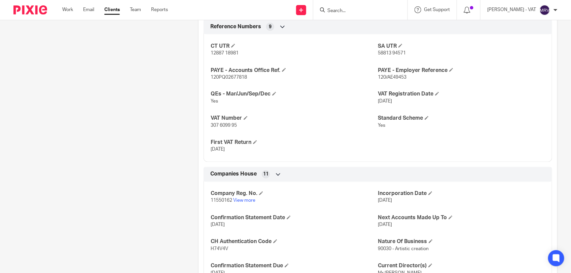
scroll to position [505, 0]
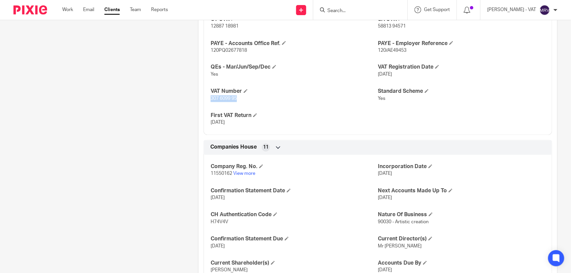
drag, startPoint x: 210, startPoint y: 100, endPoint x: 246, endPoint y: 101, distance: 36.4
click at [246, 101] on p "307 6099 95" at bounding box center [294, 99] width 167 height 7
copy span "307 6099 95"
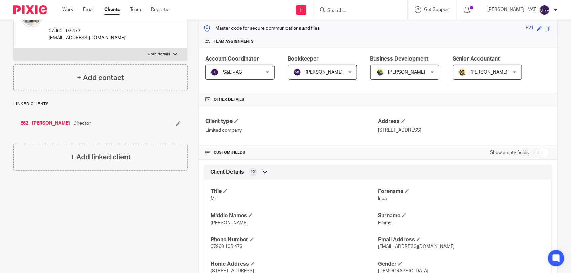
scroll to position [84, 0]
click at [362, 10] on input "Search" at bounding box center [357, 11] width 61 height 6
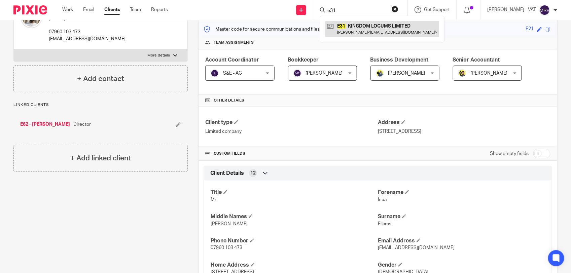
type input "e31"
click at [381, 29] on link at bounding box center [382, 28] width 114 height 15
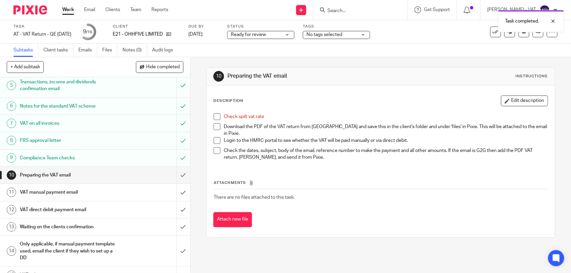
scroll to position [84, 0]
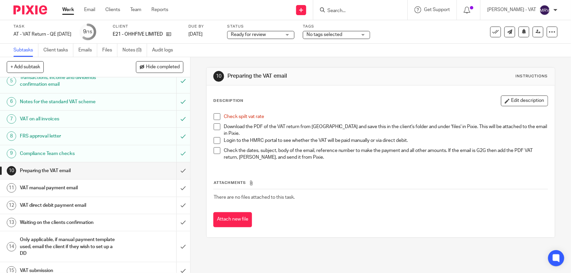
click at [214, 116] on span at bounding box center [217, 116] width 7 height 7
click at [103, 52] on link "Files" at bounding box center [109, 50] width 15 height 13
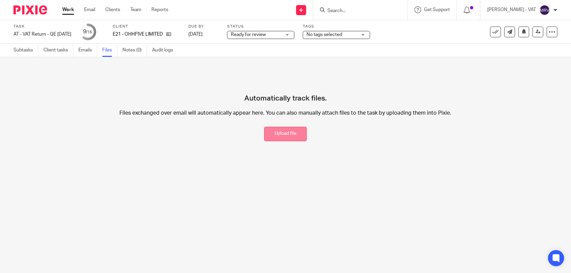
click at [273, 133] on button "Upload file" at bounding box center [285, 134] width 43 height 14
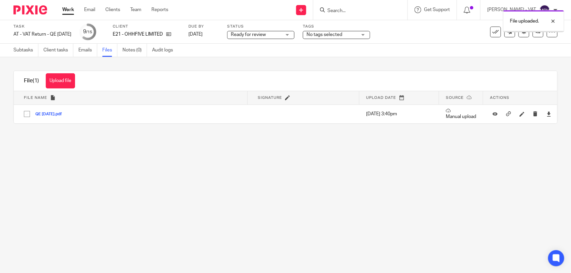
click at [205, 196] on main "Task AT - VAT Return - QE [DATE] Save AT - VAT Return - QE [DATE] 9 /15 Client …" at bounding box center [285, 136] width 571 height 273
click at [26, 49] on link "Subtasks" at bounding box center [25, 50] width 25 height 13
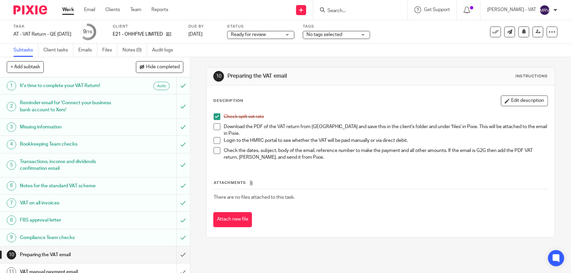
click at [216, 127] on span at bounding box center [217, 126] width 7 height 7
click at [515, 98] on button "Edit description" at bounding box center [524, 101] width 47 height 11
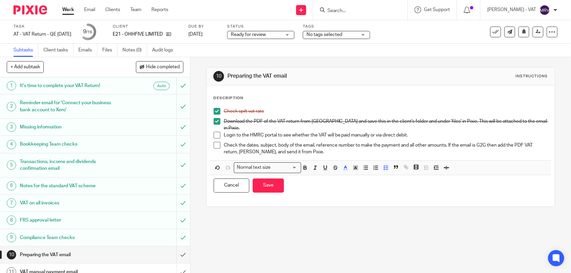
click at [366, 132] on p "Login to the HMRC portal to see whether the VAT will be paid manually or via di…" at bounding box center [386, 135] width 324 height 7
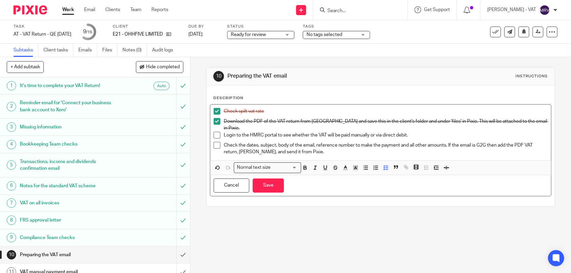
click at [368, 132] on p "Login to the HMRC portal to see whether the VAT will be paid manually or via di…" at bounding box center [386, 135] width 324 height 7
click at [272, 186] on button "Save" at bounding box center [268, 186] width 31 height 14
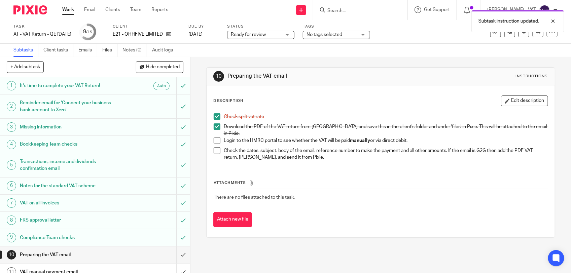
click at [448, 180] on th "Attachments" at bounding box center [380, 185] width 335 height 10
click at [111, 54] on link "Files" at bounding box center [109, 50] width 15 height 13
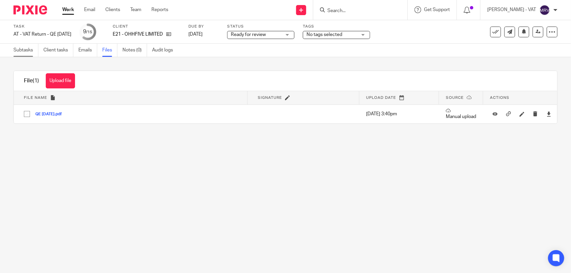
click at [24, 53] on link "Subtasks" at bounding box center [25, 50] width 25 height 13
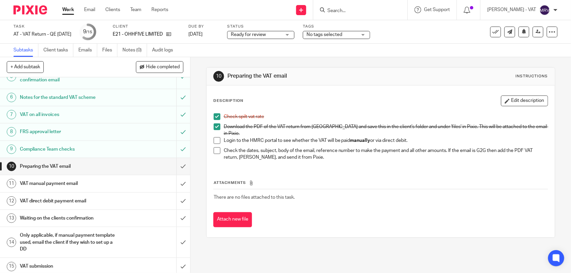
scroll to position [92, 0]
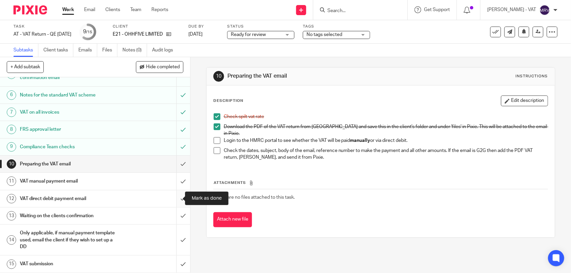
click at [174, 198] on input "submit" at bounding box center [95, 198] width 190 height 17
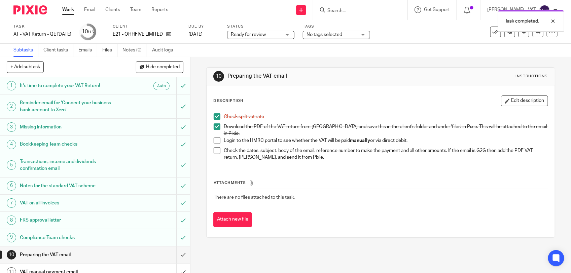
scroll to position [92, 0]
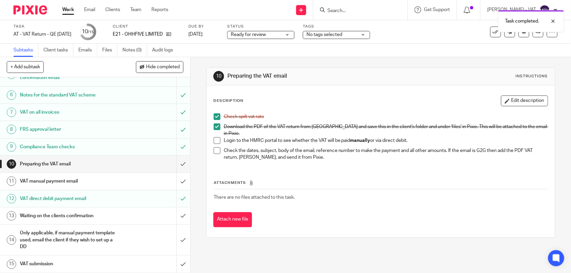
click at [97, 179] on h1 "VAT manual payment email" at bounding box center [70, 181] width 100 height 10
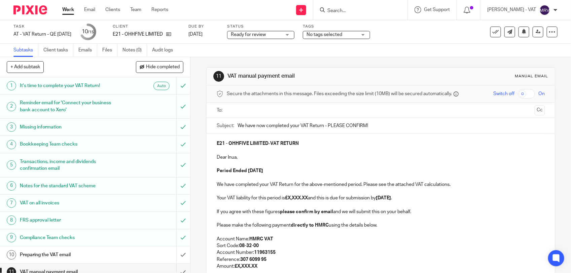
scroll to position [42, 0]
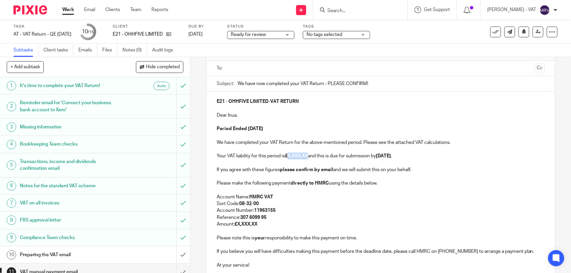
paste div
copy strong "6,012.05"
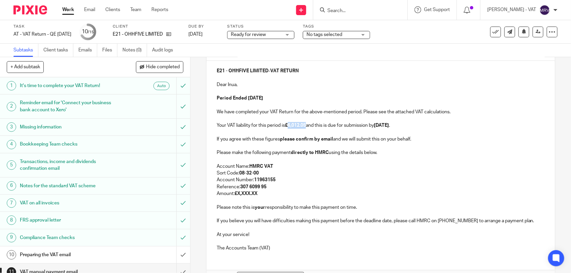
scroll to position [117, 0]
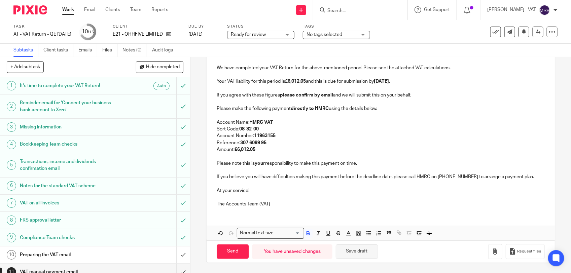
click at [354, 251] on button "Save draft" at bounding box center [357, 252] width 42 height 14
click at [412, 197] on p at bounding box center [381, 197] width 328 height 7
click at [349, 256] on button "Save draft" at bounding box center [357, 252] width 42 height 14
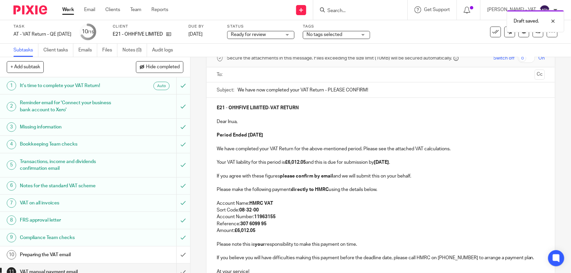
scroll to position [33, 0]
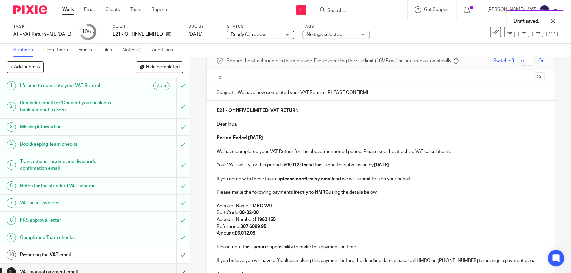
click at [338, 134] on p at bounding box center [381, 131] width 328 height 7
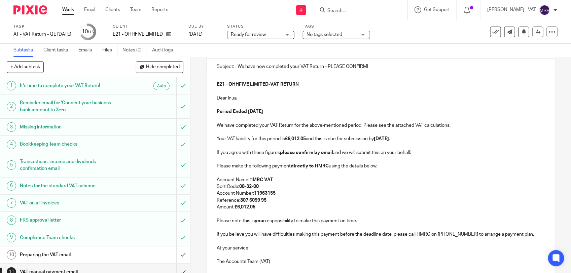
scroll to position [117, 0]
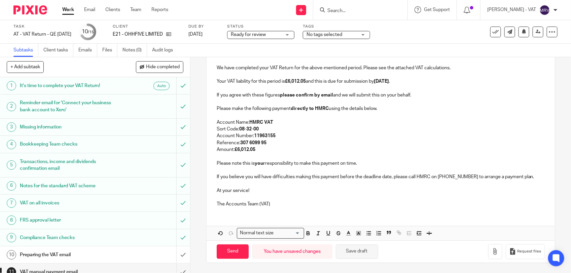
click at [366, 251] on button "Save draft" at bounding box center [357, 252] width 42 height 14
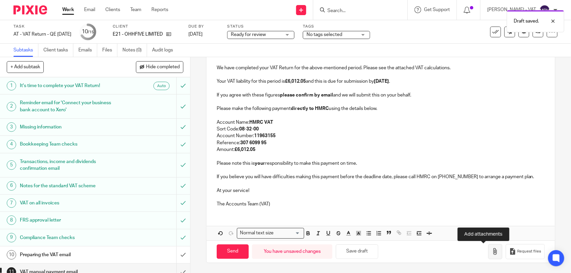
click at [492, 253] on icon "button" at bounding box center [495, 251] width 7 height 7
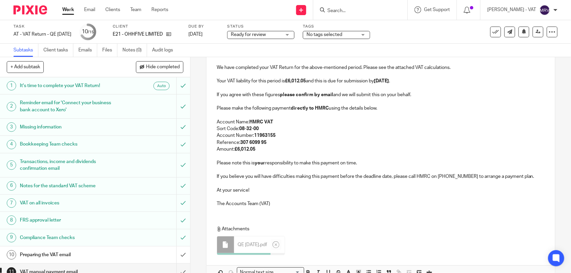
click at [307, 141] on p "Reference: 307 6099 95" at bounding box center [381, 142] width 328 height 7
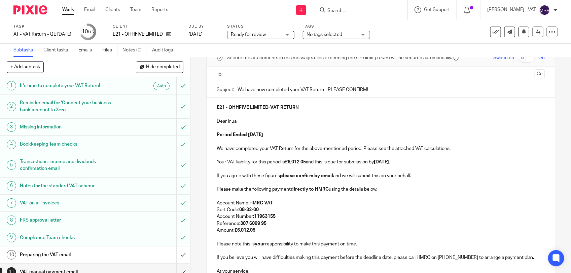
scroll to position [33, 0]
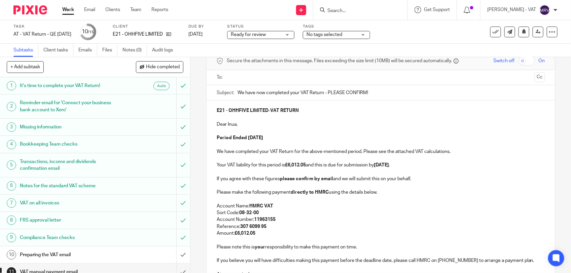
click at [266, 76] on input "text" at bounding box center [380, 78] width 303 height 8
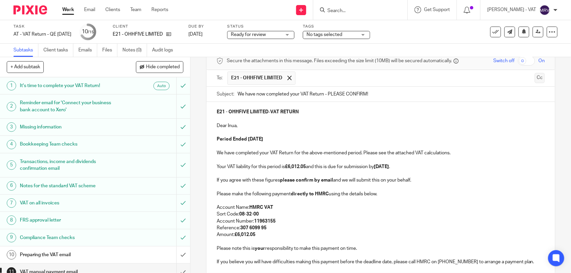
click at [535, 80] on button "Cc" at bounding box center [540, 78] width 10 height 10
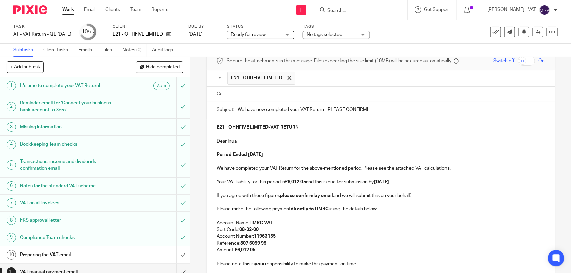
click at [241, 94] on input "text" at bounding box center [385, 94] width 313 height 8
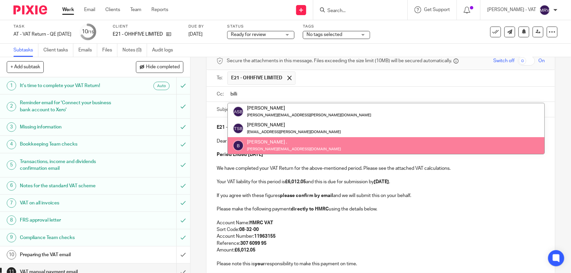
type input "billi"
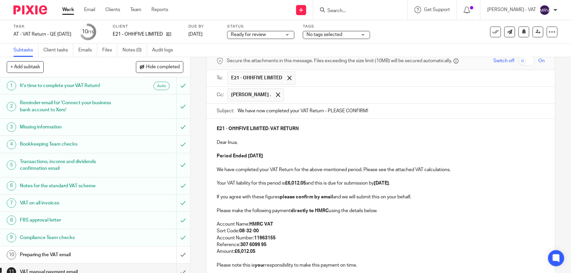
click at [305, 132] on p "E21 - OHHFIVE LIMITED - VAT RETURN" at bounding box center [381, 128] width 328 height 7
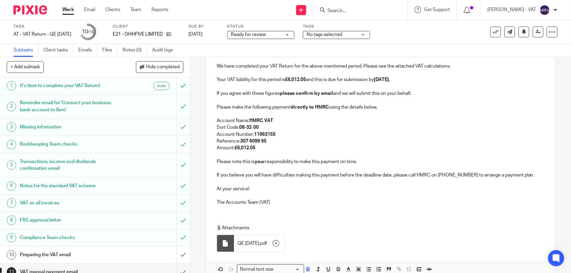
scroll to position [159, 0]
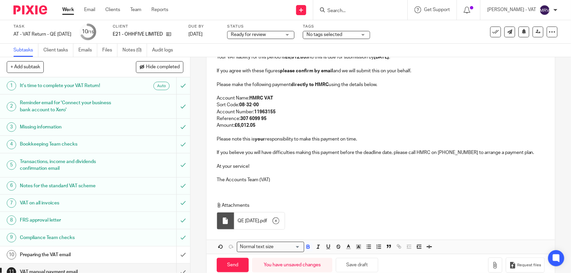
click at [316, 117] on p "Reference: 307 6099 95" at bounding box center [381, 118] width 328 height 7
click at [318, 113] on p "Account Number: 11963155" at bounding box center [381, 112] width 328 height 7
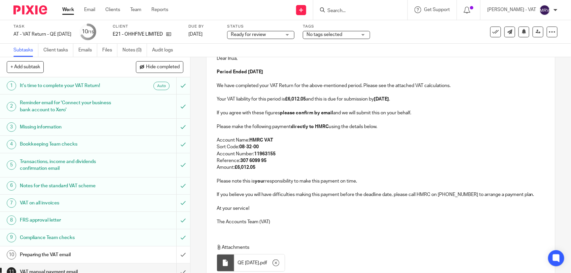
scroll to position [75, 0]
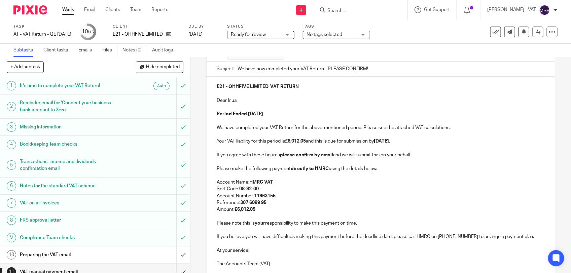
click at [315, 115] on p "Period Ended 30th September 2025" at bounding box center [381, 114] width 328 height 7
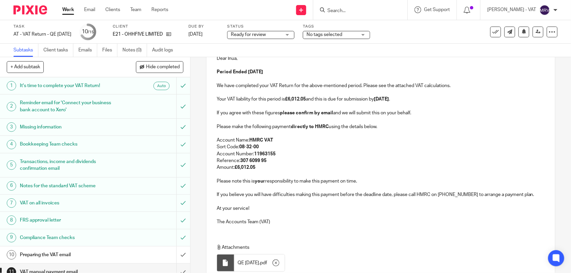
click at [423, 117] on p at bounding box center [381, 119] width 328 height 7
click at [381, 131] on p at bounding box center [381, 133] width 328 height 7
click at [271, 167] on p "Amount: £6,012.05" at bounding box center [381, 167] width 328 height 7
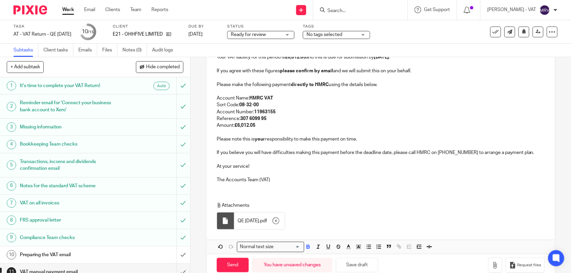
scroll to position [174, 0]
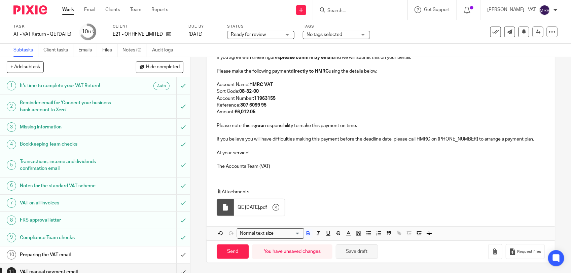
click at [362, 253] on button "Save draft" at bounding box center [357, 252] width 42 height 14
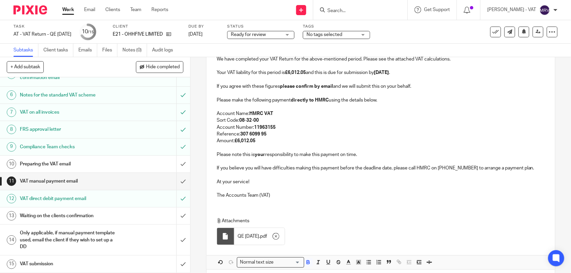
scroll to position [132, 0]
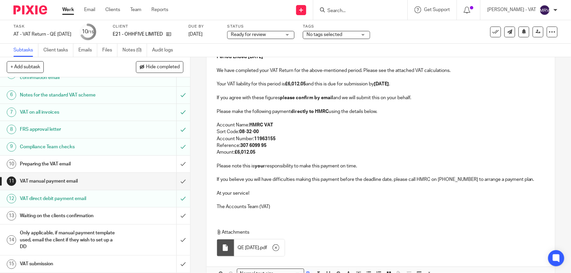
click at [346, 148] on p "Reference: 307 6099 95" at bounding box center [381, 145] width 328 height 7
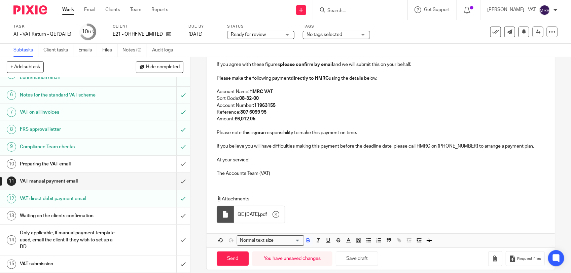
scroll to position [174, 0]
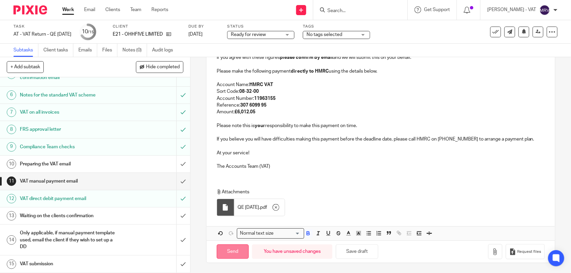
click at [226, 251] on input "Send" at bounding box center [233, 252] width 32 height 14
type input "Sent"
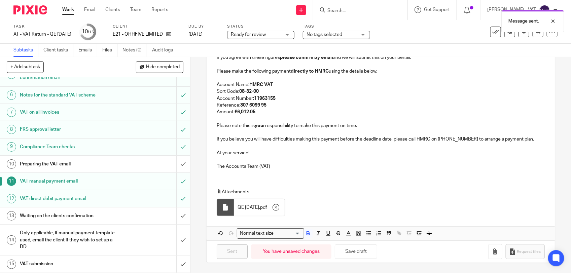
click at [82, 166] on h1 "Preparing the VAT email" at bounding box center [70, 164] width 100 height 10
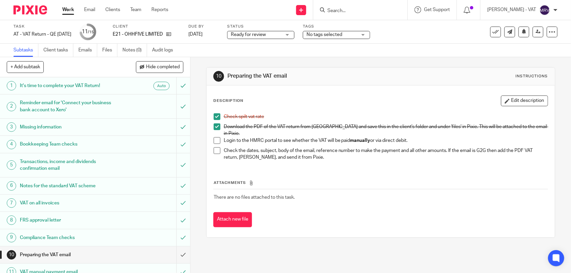
click at [214, 139] on span at bounding box center [217, 140] width 7 height 7
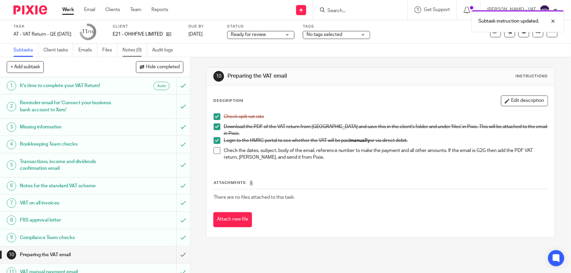
click at [125, 50] on link "Notes (0)" at bounding box center [134, 50] width 25 height 13
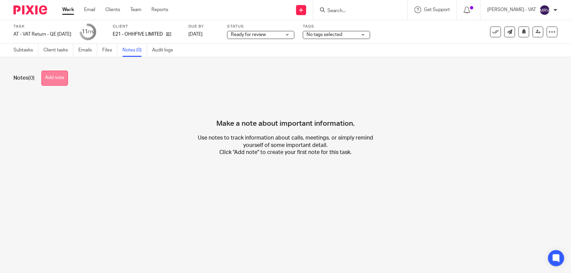
click at [54, 79] on button "Add note" at bounding box center [54, 78] width 27 height 15
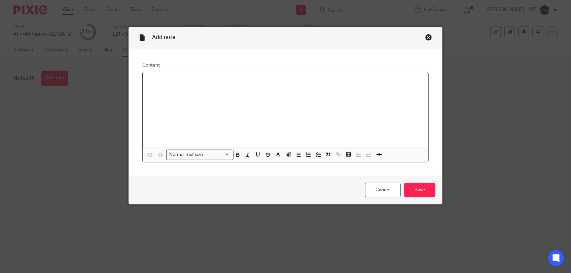
click at [186, 93] on div at bounding box center [286, 109] width 286 height 75
click at [422, 192] on input "Save" at bounding box center [419, 190] width 31 height 14
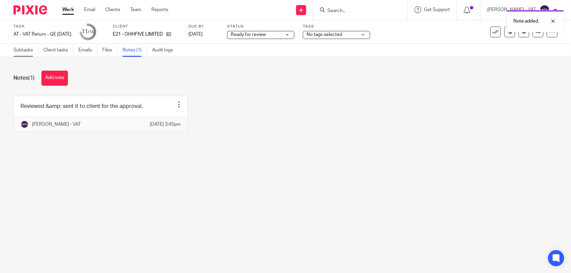
click at [38, 51] on link "Subtasks" at bounding box center [25, 50] width 25 height 13
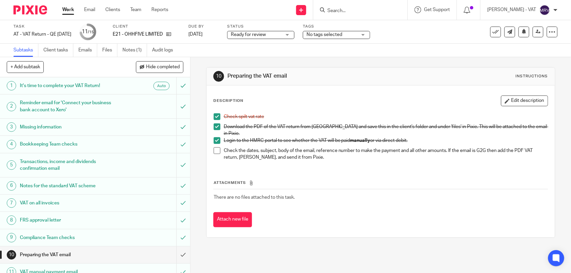
click at [216, 148] on span at bounding box center [217, 150] width 7 height 7
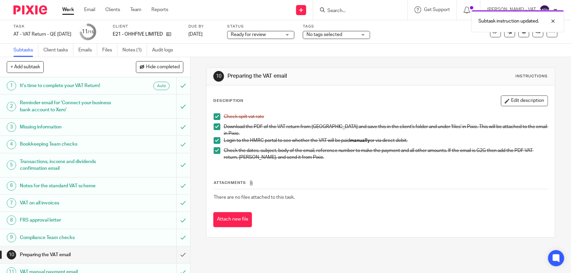
click at [325, 166] on div "Attachments There are no files attached to this task. Attach new file" at bounding box center [380, 196] width 335 height 61
click at [340, 166] on div "Attachments There are no files attached to this task. Attach new file" at bounding box center [380, 196] width 335 height 61
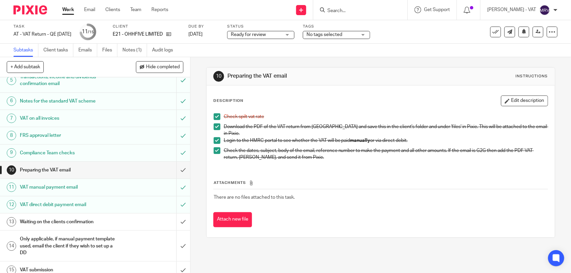
scroll to position [92, 0]
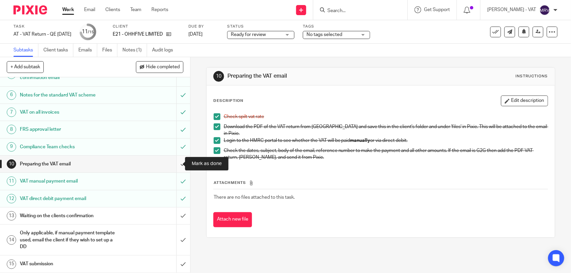
click at [174, 164] on input "submit" at bounding box center [95, 164] width 190 height 17
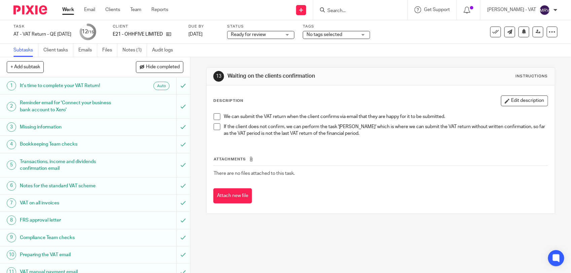
click at [281, 37] on span "Ready for review" at bounding box center [256, 34] width 50 height 7
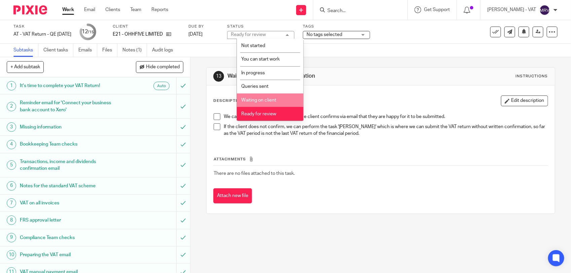
scroll to position [26, 0]
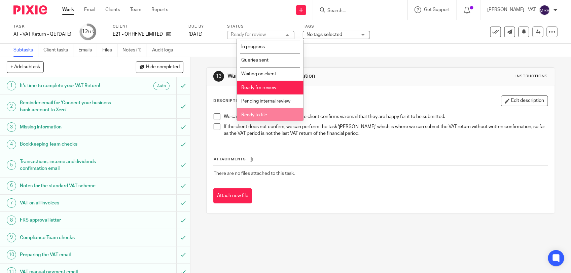
click at [261, 115] on span "Ready to file" at bounding box center [254, 115] width 26 height 5
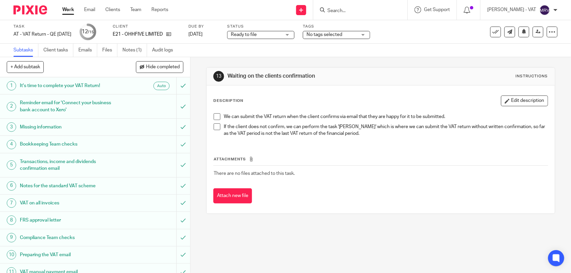
click at [304, 102] on div "Description Edit description" at bounding box center [380, 101] width 335 height 11
click at [317, 141] on div "We can submit the VAT return when the client confirms via email that they are h…" at bounding box center [380, 126] width 341 height 32
click at [318, 150] on div "Attachments There are no files attached to this task. Attach new file" at bounding box center [380, 173] width 335 height 61
click at [533, 32] on link at bounding box center [538, 32] width 11 height 11
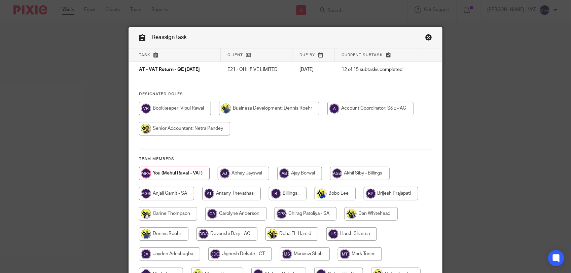
click at [286, 87] on div "Task Client Due by Current subtask AT - VAT Return - QE [DATE] E21 - OHHFIVE LI…" at bounding box center [285, 198] width 313 height 300
click at [284, 196] on input "radio" at bounding box center [288, 193] width 38 height 13
radio input "true"
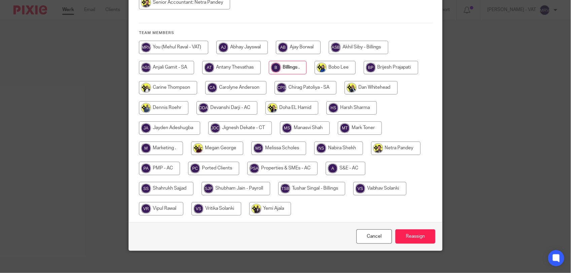
scroll to position [131, 0]
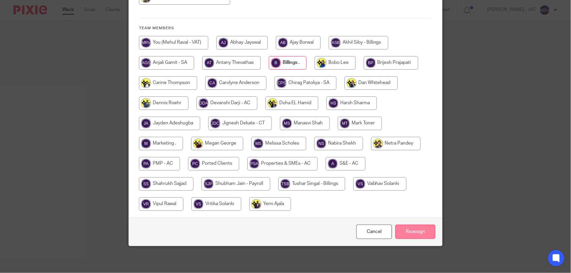
click at [408, 228] on input "Reassign" at bounding box center [415, 232] width 40 height 14
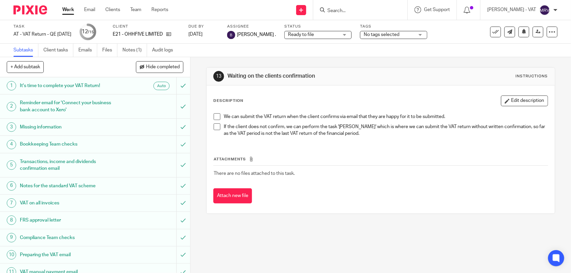
click at [283, 83] on div "13 Waiting on the clients confirmation Instructions" at bounding box center [381, 77] width 348 height 18
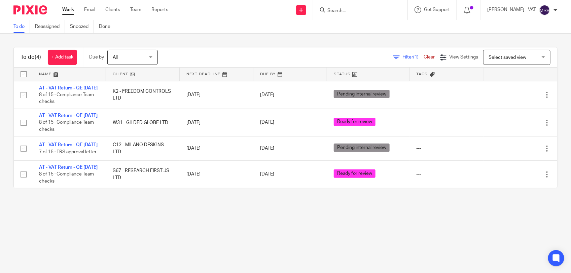
click at [227, 202] on div "To do (4) + Add task Due by All All Today Tomorrow This week Next week This mon…" at bounding box center [285, 118] width 571 height 168
click at [140, 10] on link "Team" at bounding box center [135, 9] width 11 height 7
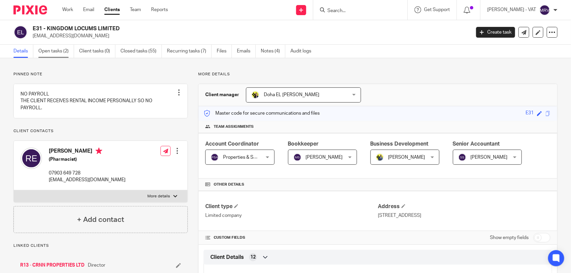
click at [47, 47] on link "Open tasks (2)" at bounding box center [56, 51] width 36 height 13
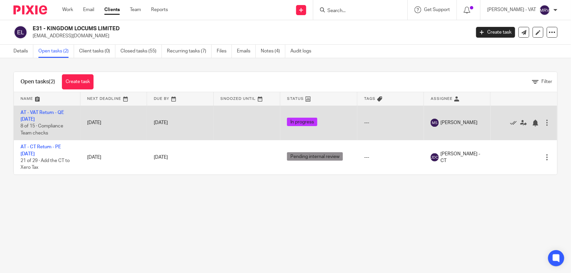
click at [43, 115] on td "AT - VAT Return - QE [DATE] 8 of 15 · Compliance Team checks" at bounding box center [47, 123] width 67 height 35
click at [46, 112] on link "AT - VAT Return - QE [DATE]" at bounding box center [42, 115] width 43 height 11
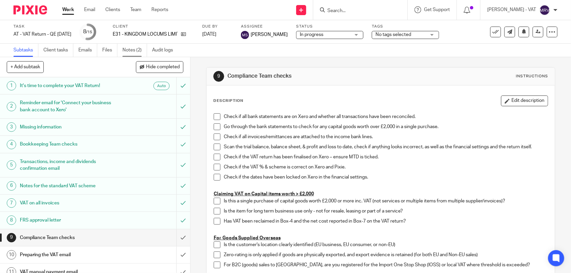
click at [139, 50] on link "Notes (2)" at bounding box center [134, 50] width 25 height 13
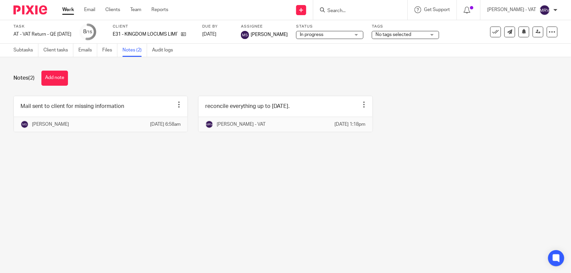
click at [346, 165] on main "Task AT - VAT Return - QE 30-09-2025 Save AT - VAT Return - QE 30-09-2025 8 /15…" at bounding box center [285, 136] width 571 height 273
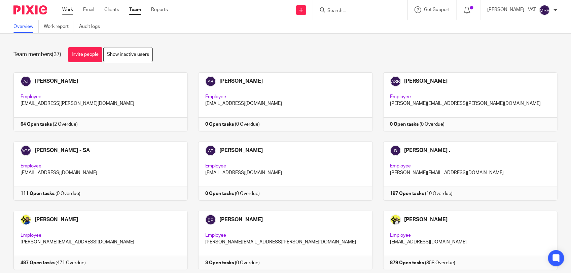
click at [64, 11] on link "Work" at bounding box center [67, 9] width 11 height 7
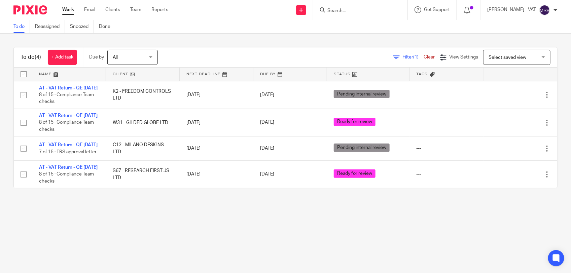
click at [303, 239] on main "To do Reassigned Snoozed Done To do (4) + Add task Due by All All [DATE] [DATE]…" at bounding box center [285, 136] width 571 height 273
click at [303, 237] on main "To do Reassigned Snoozed Done To do (4) + Add task Due by All All [DATE] [DATE]…" at bounding box center [285, 136] width 571 height 273
click at [132, 249] on main "To do Reassigned Snoozed Done To do (4) + Add task Due by All All [DATE] [DATE]…" at bounding box center [285, 136] width 571 height 273
click at [152, 242] on main "To do Reassigned Snoozed Done To do (4) + Add task Due by All All [DATE] [DATE]…" at bounding box center [285, 136] width 571 height 273
click at [179, 250] on main "To do Reassigned Snoozed Done To do (4) + Add task Due by All All [DATE] [DATE]…" at bounding box center [285, 136] width 571 height 273
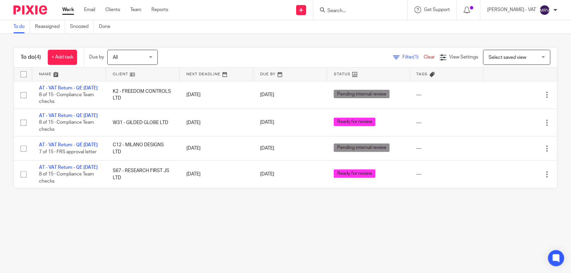
click at [179, 250] on main "To do Reassigned Snoozed Done To do (4) + Add task Due by All All [DATE] [DATE]…" at bounding box center [285, 136] width 571 height 273
click at [181, 251] on main "To do Reassigned Snoozed Done To do (4) + Add task Due by All All [DATE] [DATE]…" at bounding box center [285, 136] width 571 height 273
drag, startPoint x: 259, startPoint y: 253, endPoint x: 273, endPoint y: 250, distance: 13.5
click at [275, 252] on main "To do Reassigned Snoozed Done To do (4) + Add task Due by All All [DATE] [DATE]…" at bounding box center [285, 136] width 571 height 273
